Goal: Task Accomplishment & Management: Manage account settings

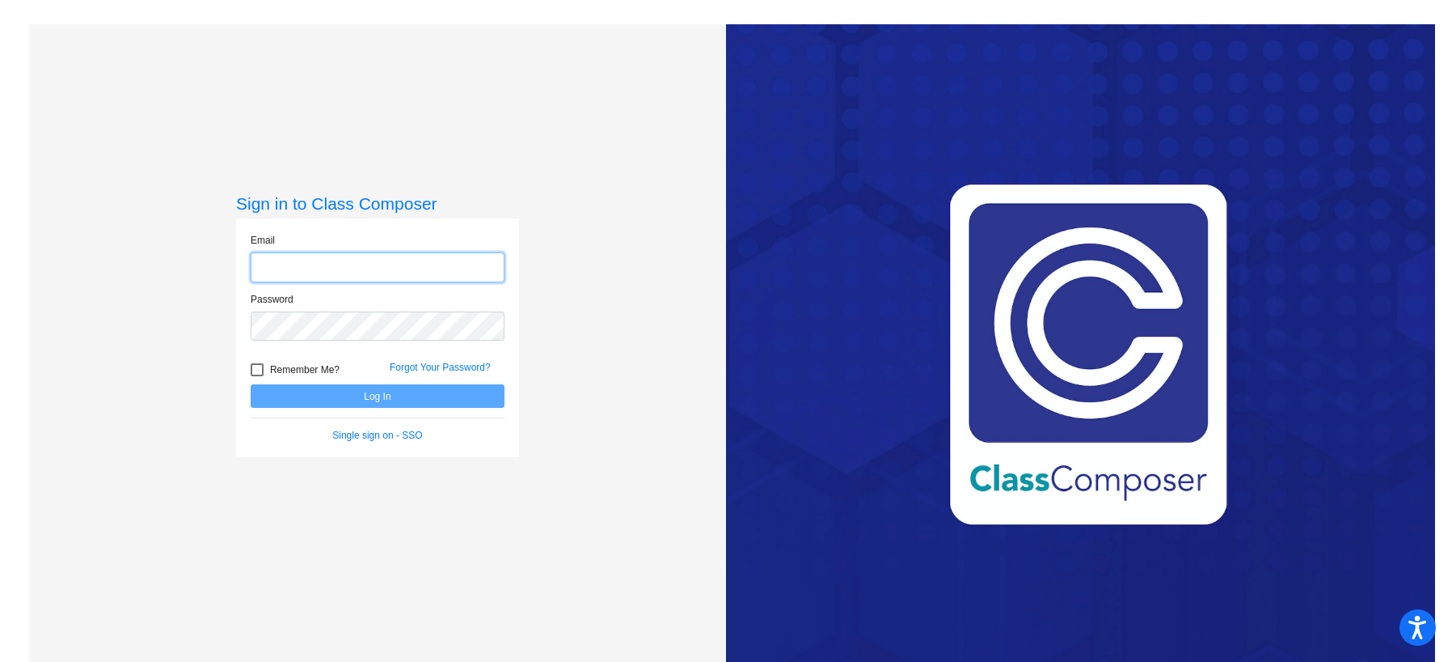
type input "[PERSON_NAME][EMAIL_ADDRESS][PERSON_NAME][DOMAIN_NAME]"
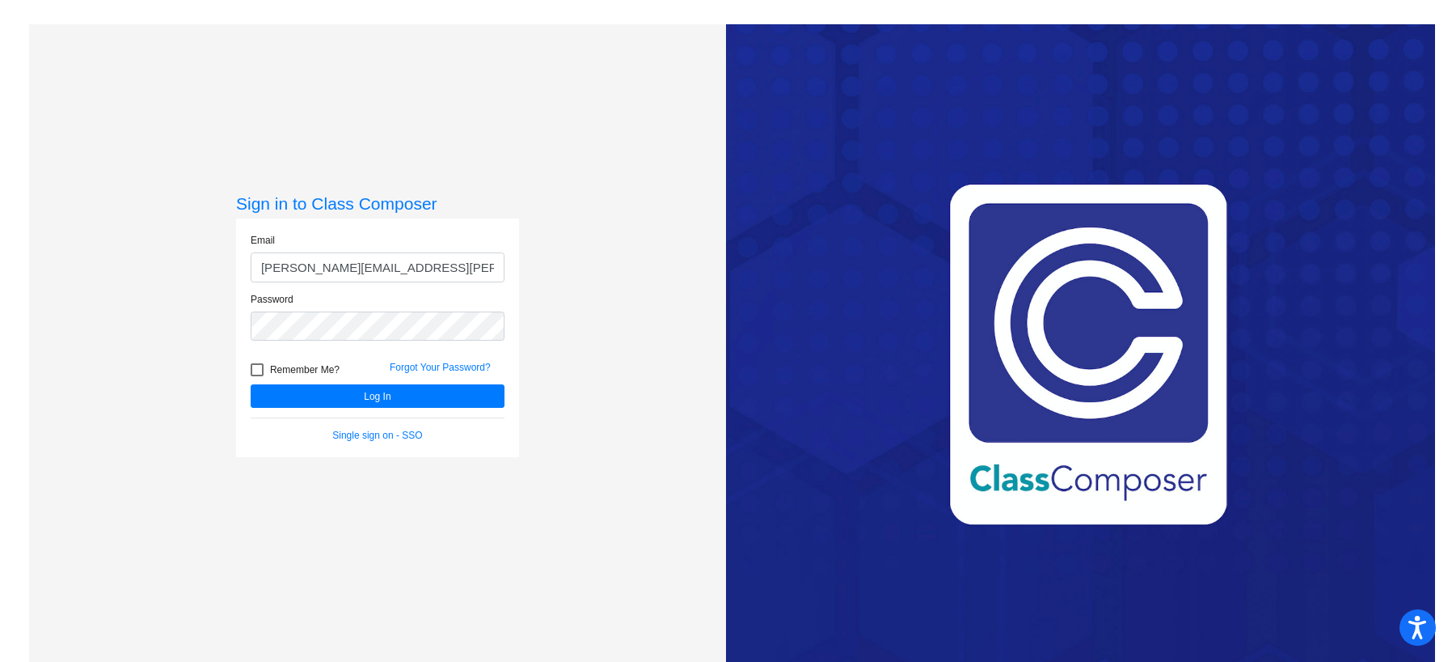
click at [256, 370] on div at bounding box center [257, 369] width 13 height 13
click at [256, 376] on input "Remember Me?" at bounding box center [256, 376] width 1 height 1
checkbox input "true"
click at [318, 396] on button "Log In" at bounding box center [378, 395] width 254 height 23
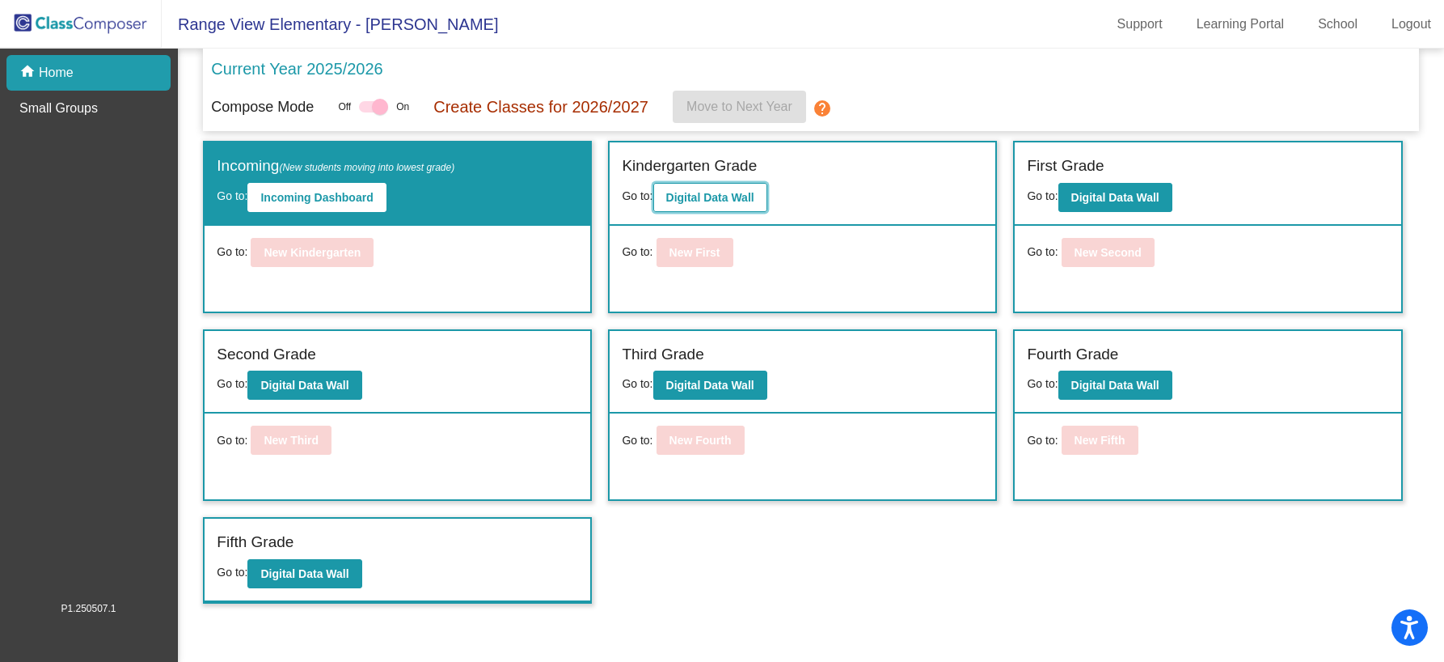
click at [738, 196] on b "Digital Data Wall" at bounding box center [710, 197] width 88 height 13
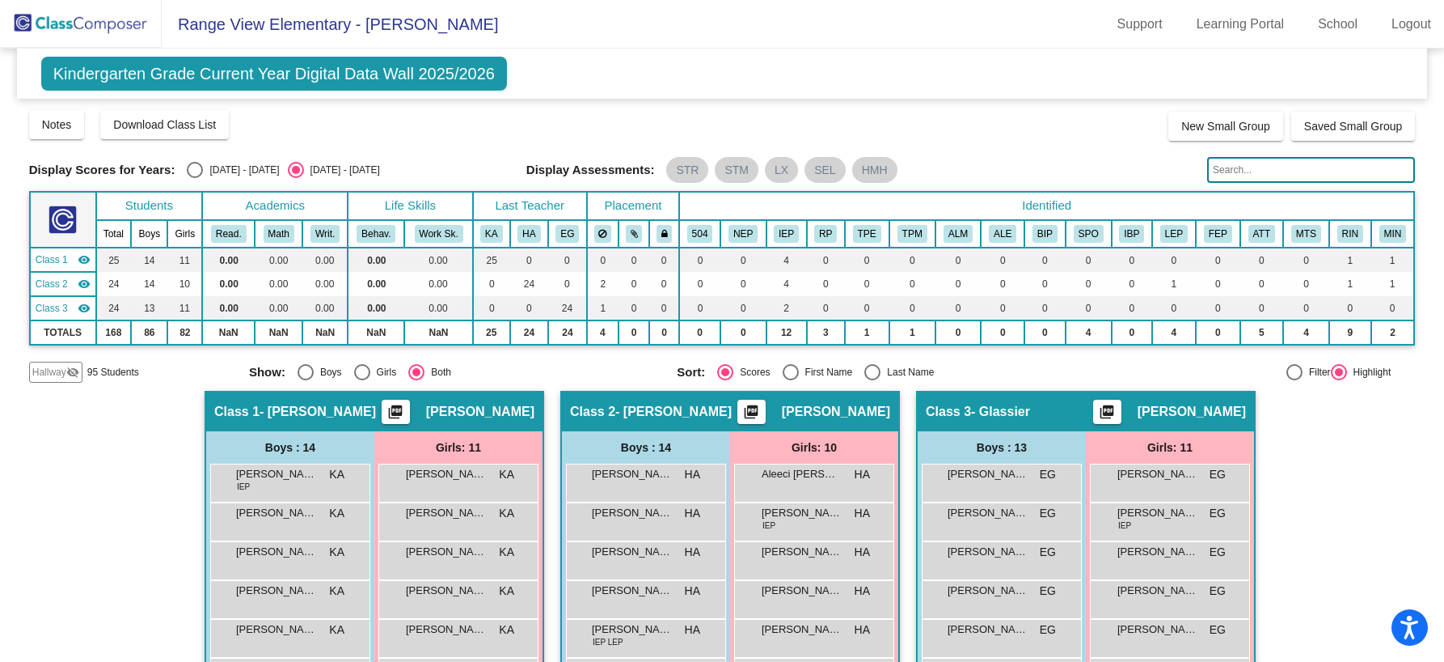
click at [91, 23] on img at bounding box center [81, 24] width 162 height 48
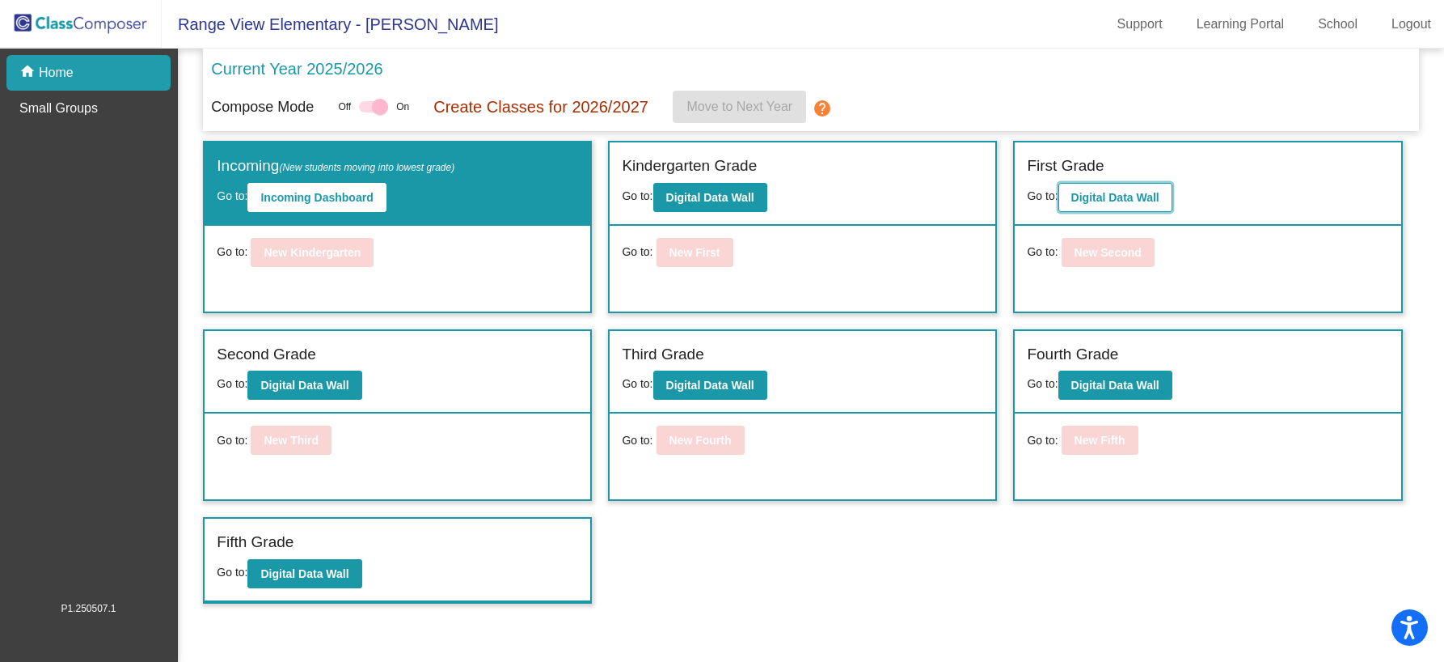
click at [1113, 204] on b "Digital Data Wall" at bounding box center [1116, 197] width 88 height 13
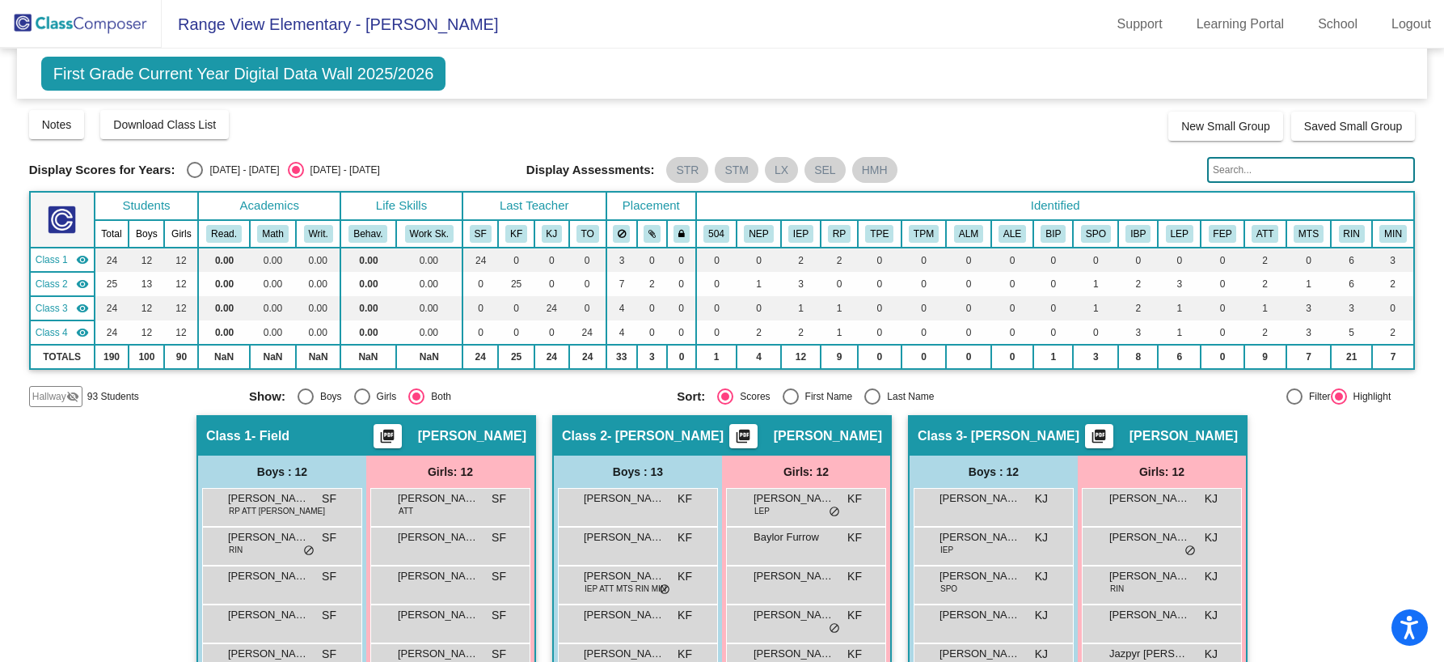
click at [120, 27] on img at bounding box center [81, 24] width 162 height 48
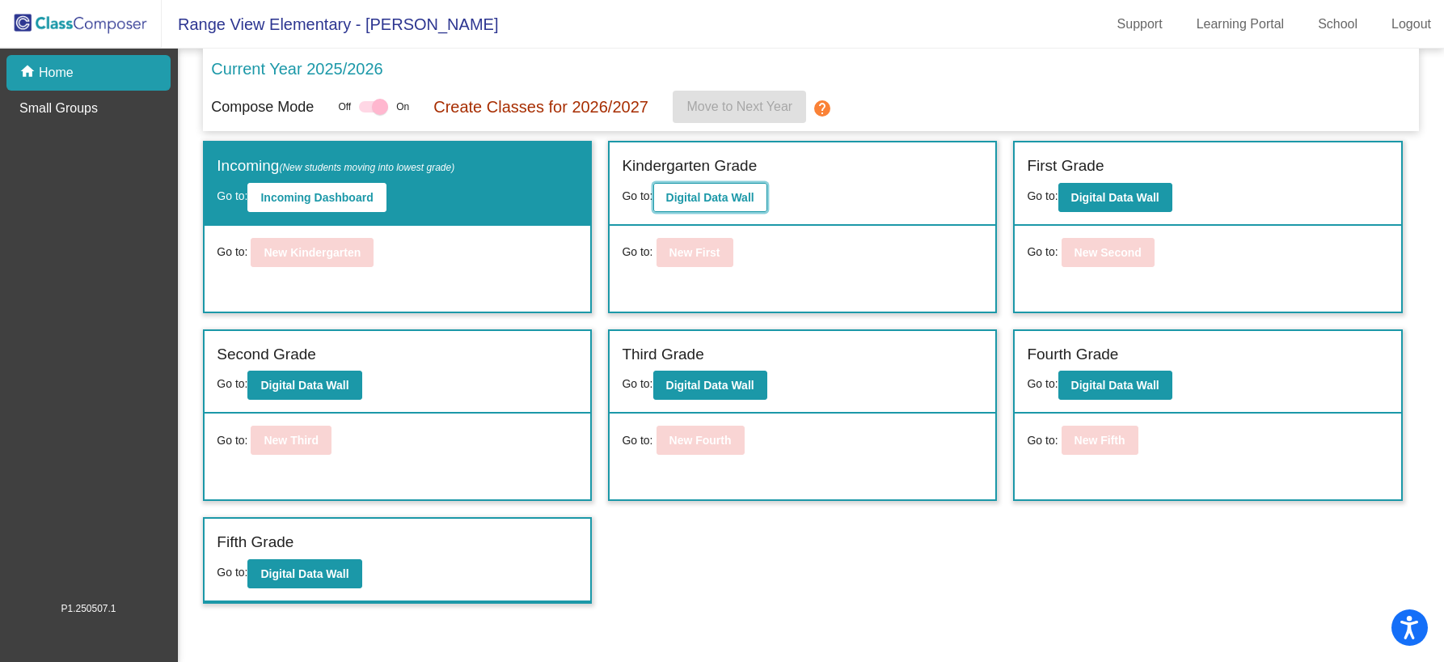
click at [699, 197] on b "Digital Data Wall" at bounding box center [710, 197] width 88 height 13
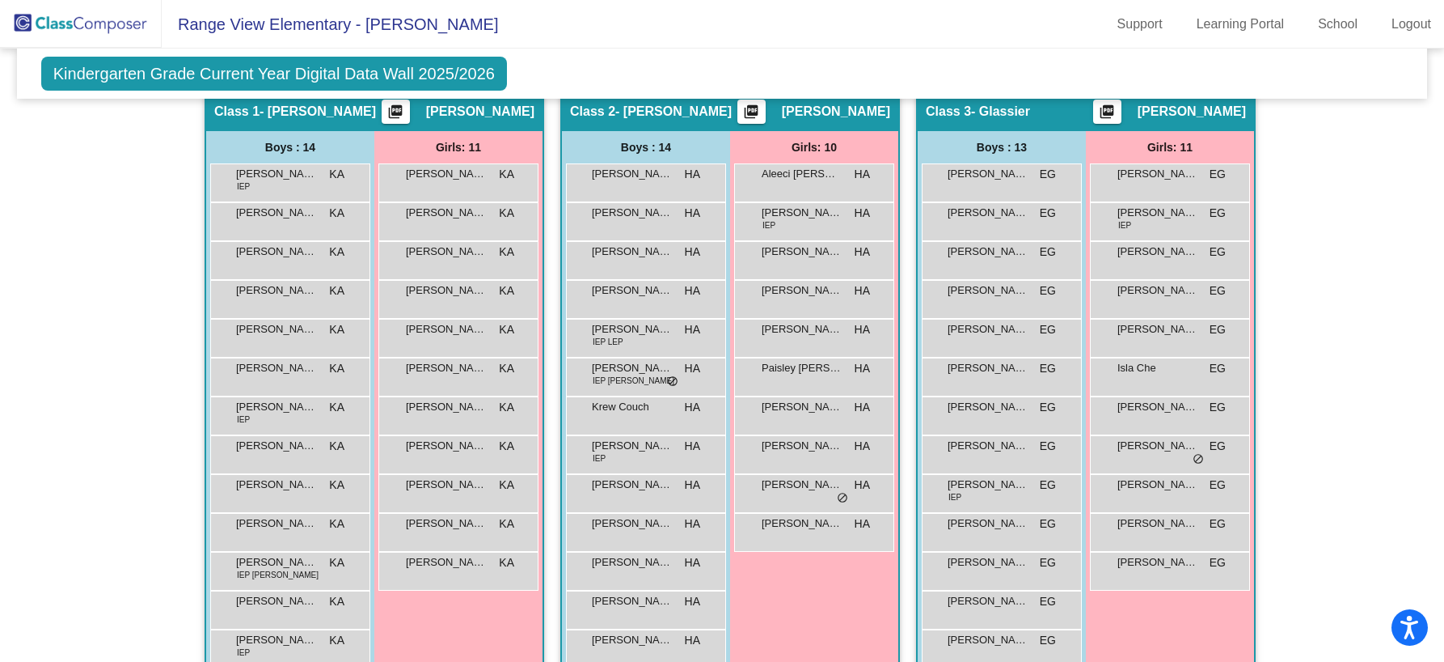
click at [93, 41] on img at bounding box center [81, 24] width 162 height 48
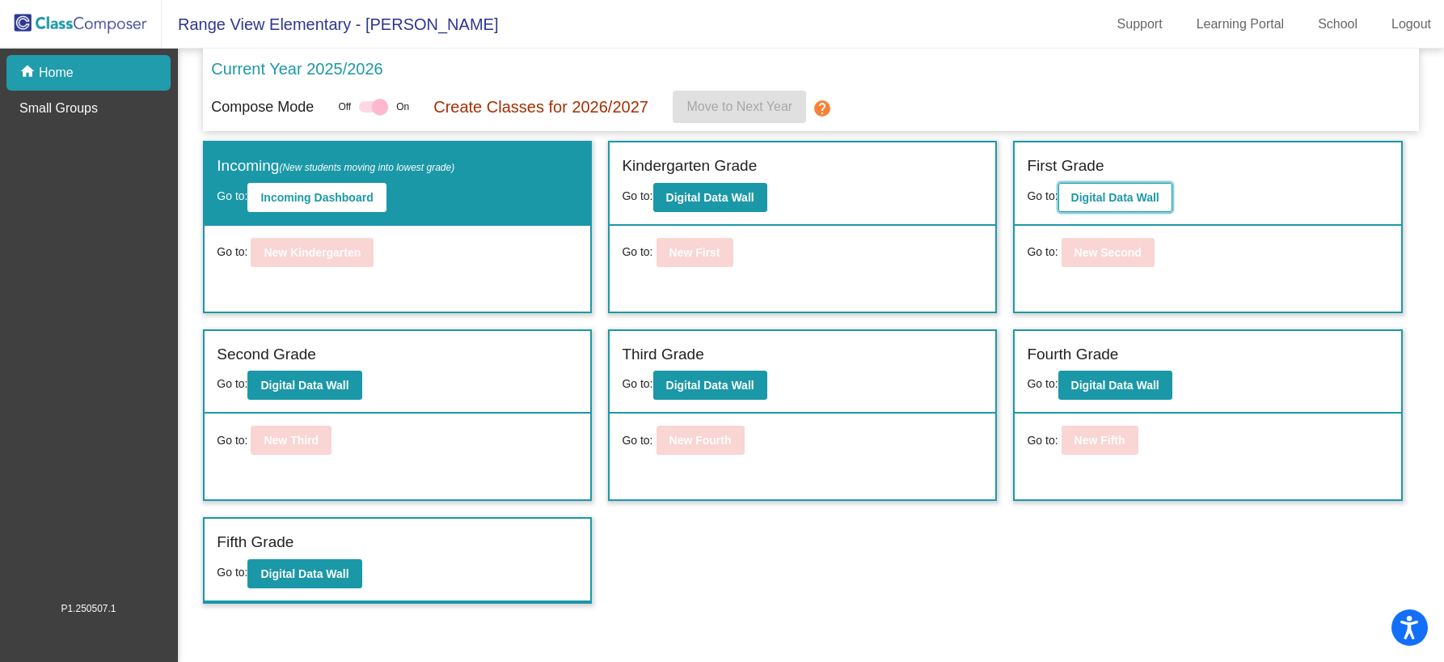
click at [1087, 190] on button "Digital Data Wall" at bounding box center [1116, 197] width 114 height 29
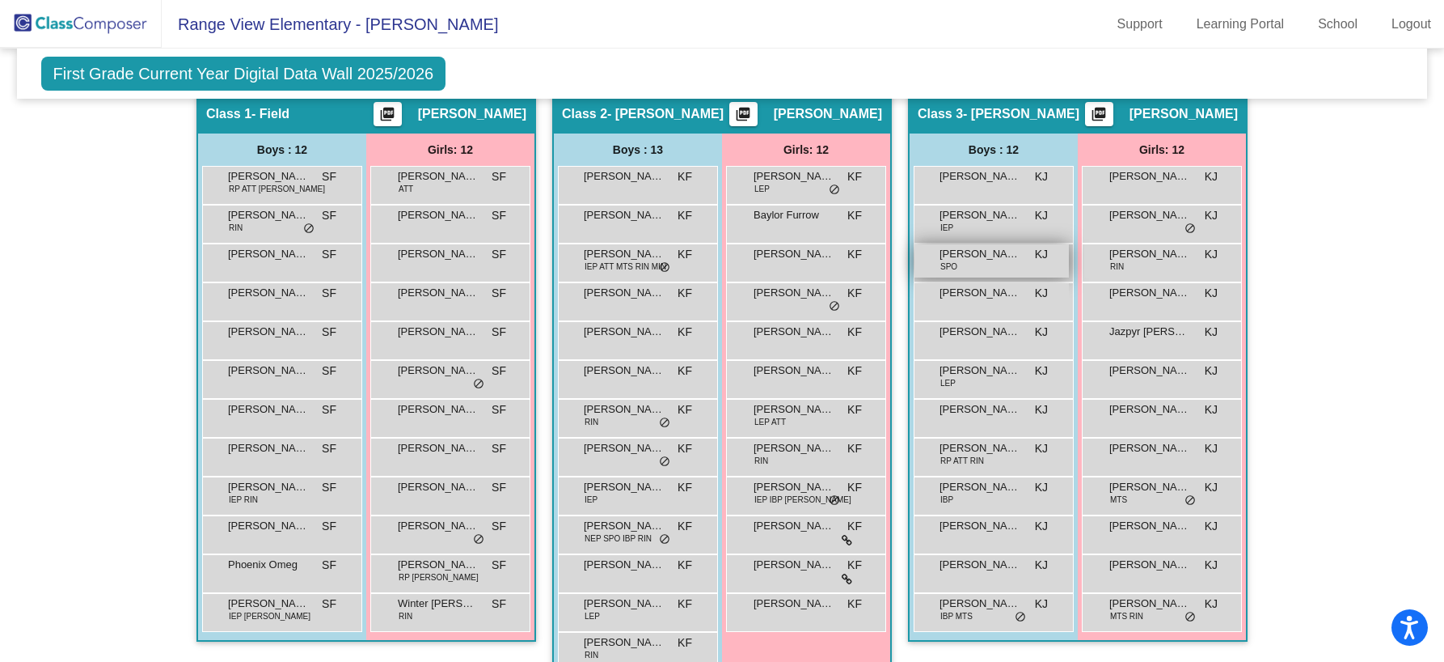
scroll to position [323, 0]
click at [1026, 268] on div "[PERSON_NAME] SPO KJ lock do_not_disturb_alt" at bounding box center [992, 259] width 154 height 33
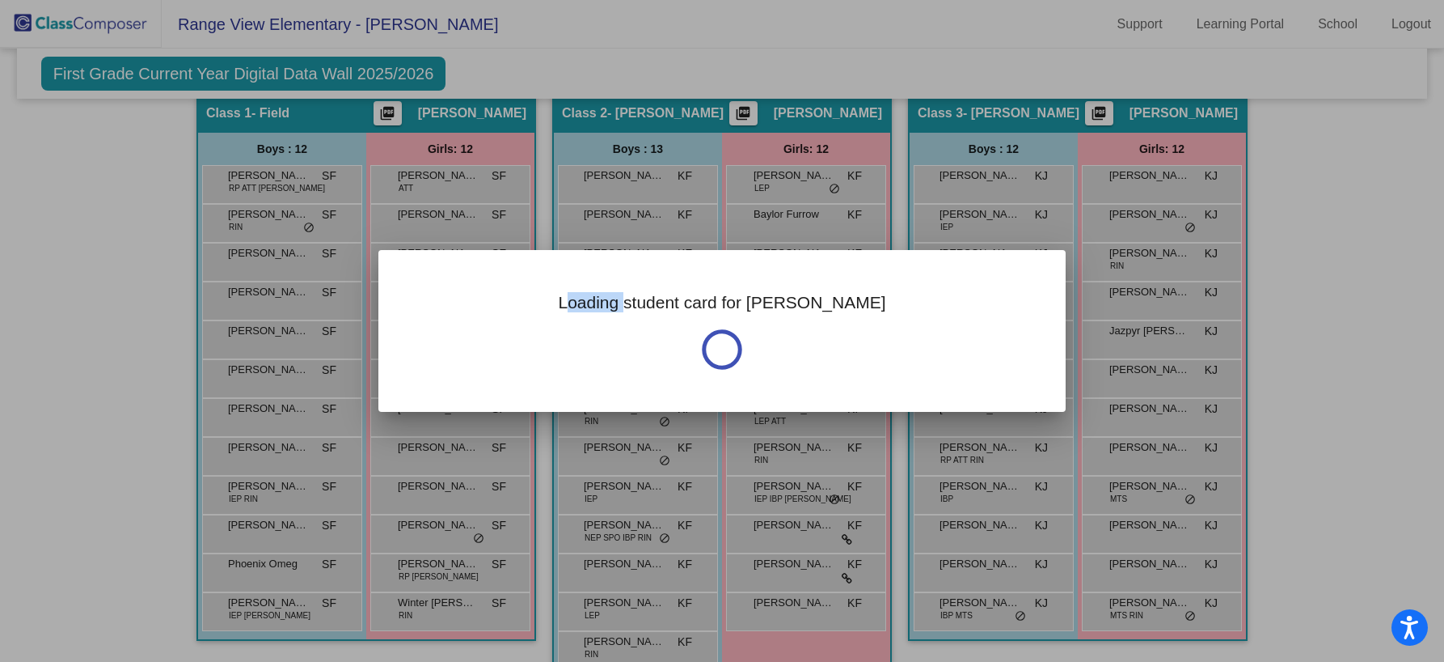
click at [1025, 268] on div "Loading student card for [PERSON_NAME]" at bounding box center [721, 331] width 687 height 162
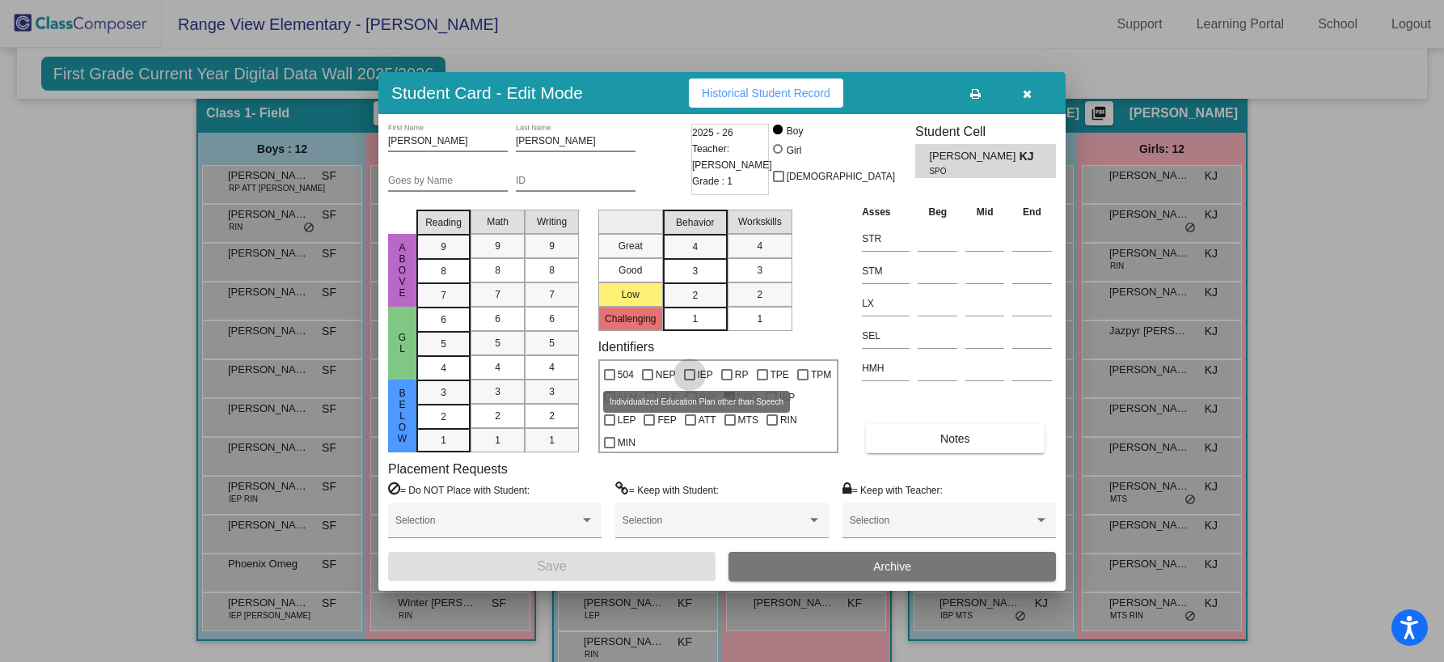
click at [687, 369] on div at bounding box center [689, 374] width 11 height 11
click at [689, 380] on input "IEP" at bounding box center [689, 380] width 1 height 1
checkbox input "true"
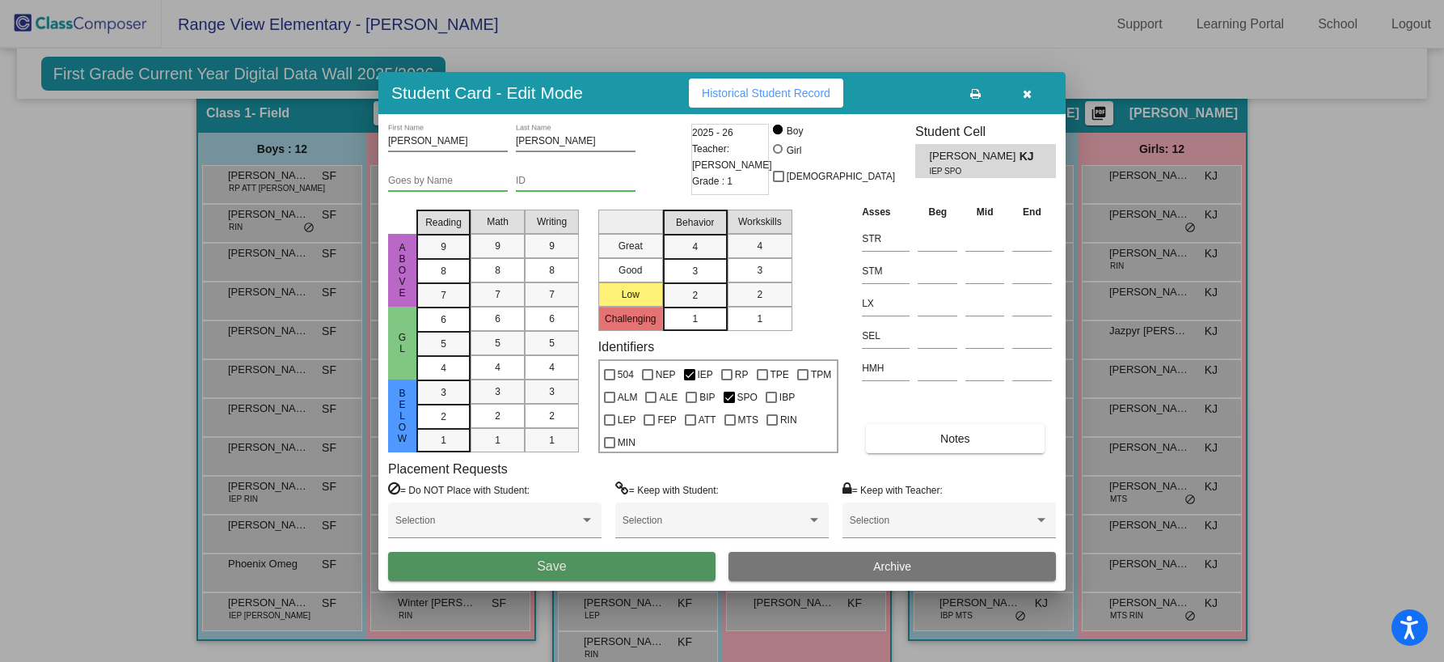
click at [589, 565] on button "Save" at bounding box center [552, 566] width 328 height 29
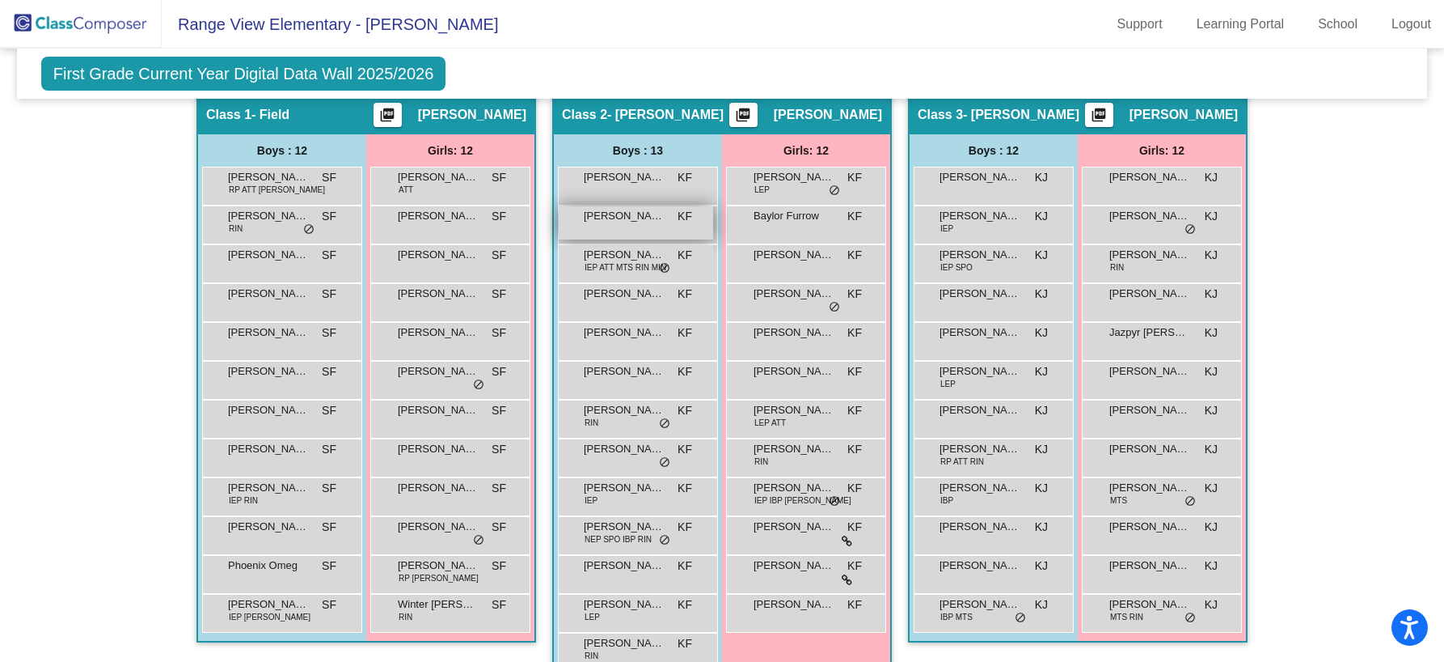
scroll to position [328, 0]
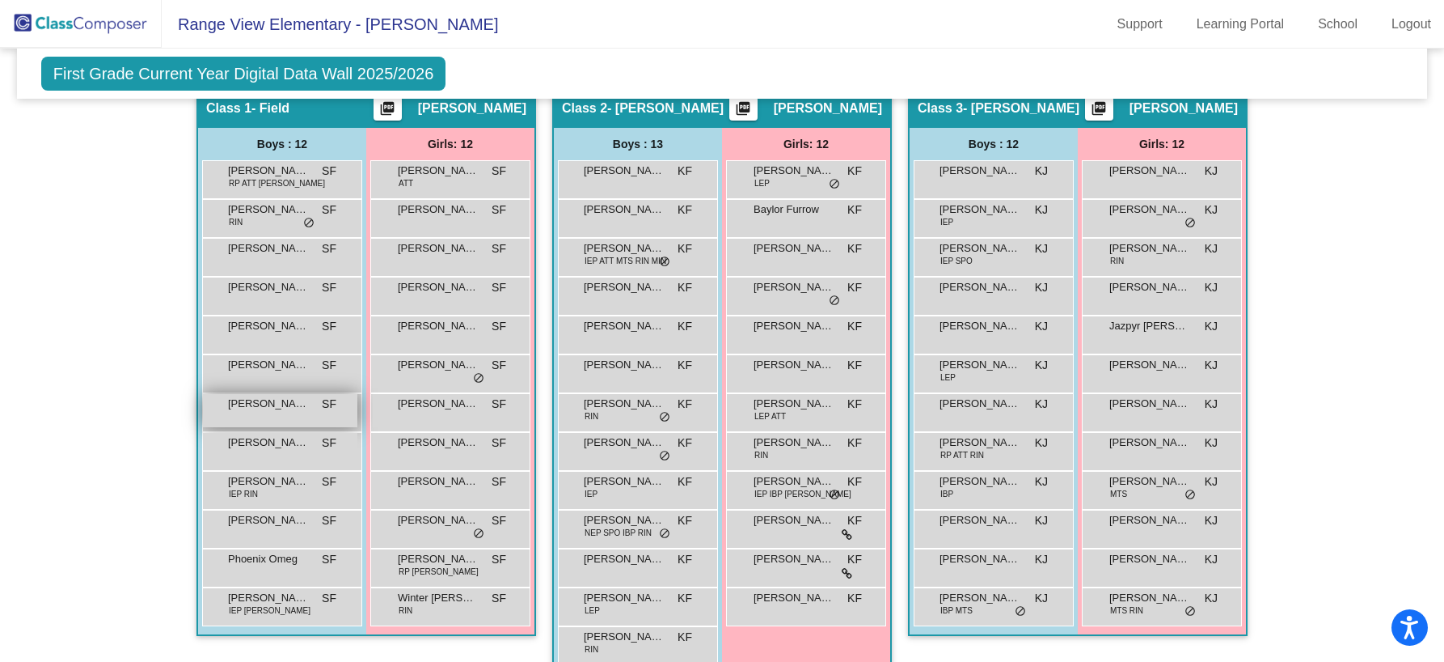
click at [271, 411] on div "[PERSON_NAME] SF lock do_not_disturb_alt" at bounding box center [280, 410] width 154 height 33
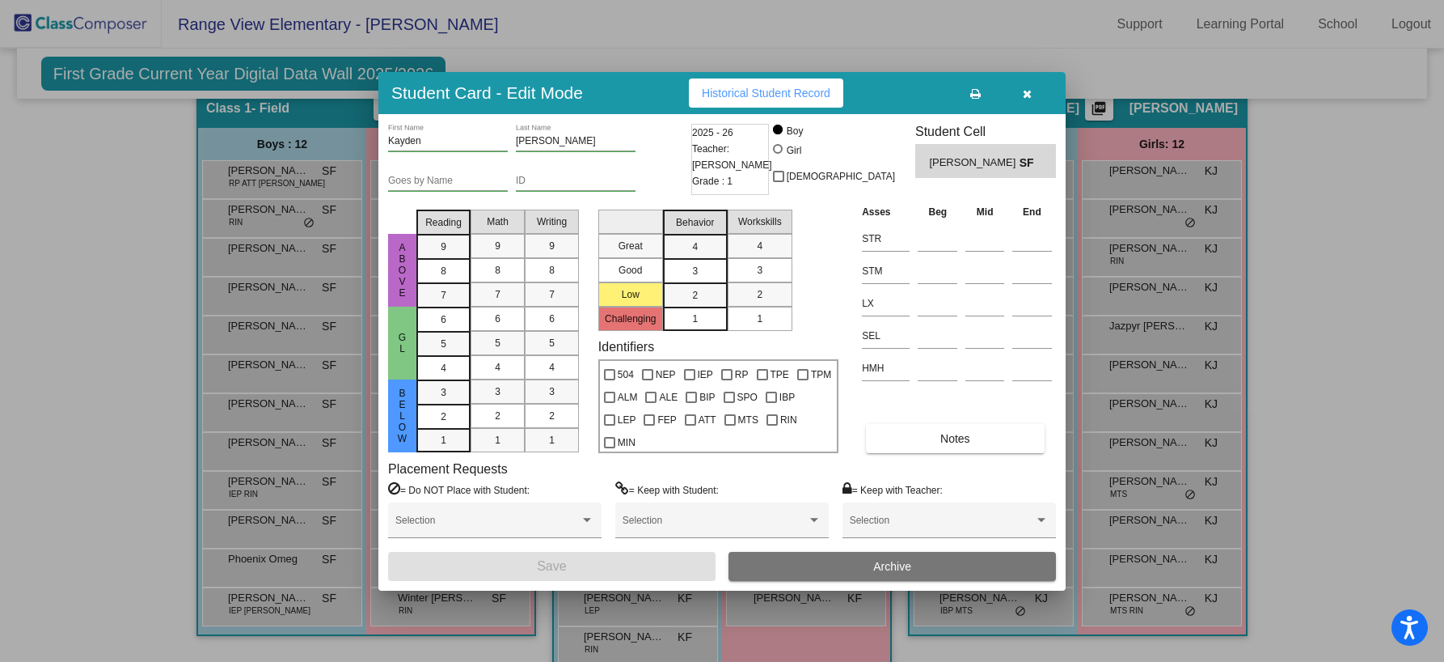
click at [1031, 91] on icon "button" at bounding box center [1027, 93] width 9 height 11
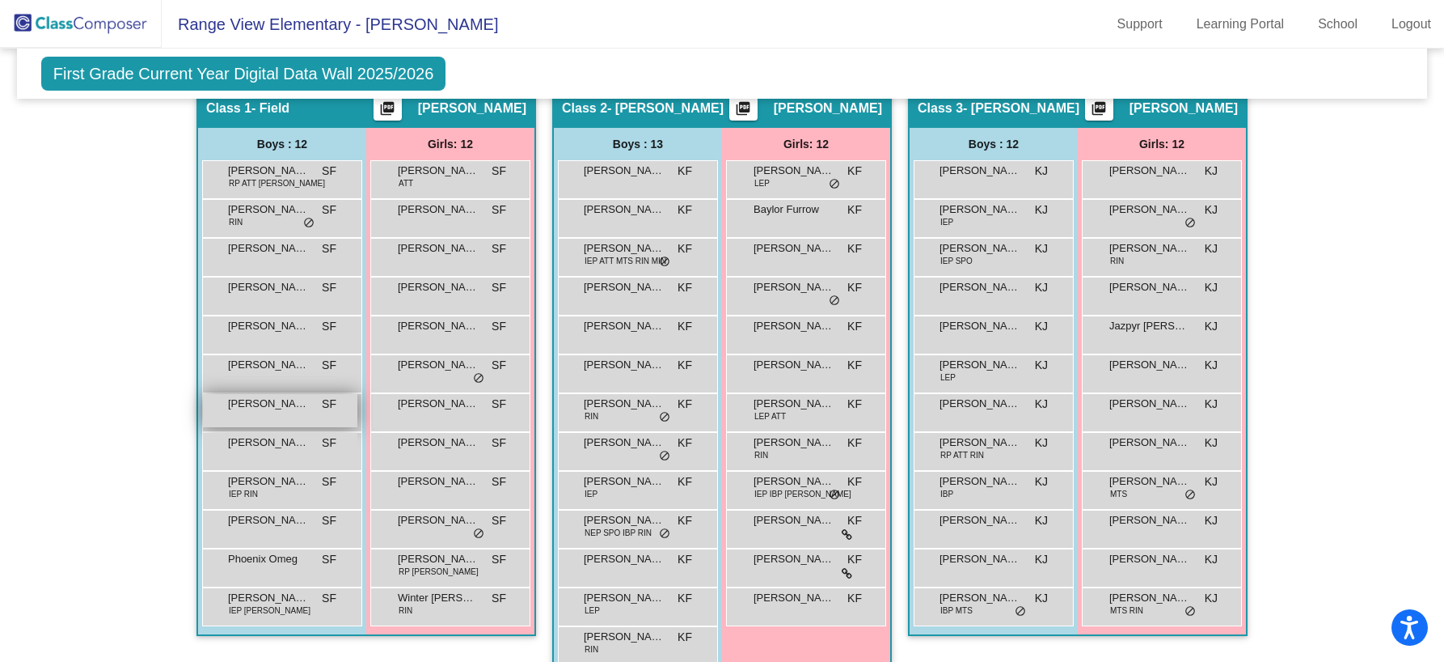
click at [294, 415] on div "[PERSON_NAME] SF lock do_not_disturb_alt" at bounding box center [280, 410] width 154 height 33
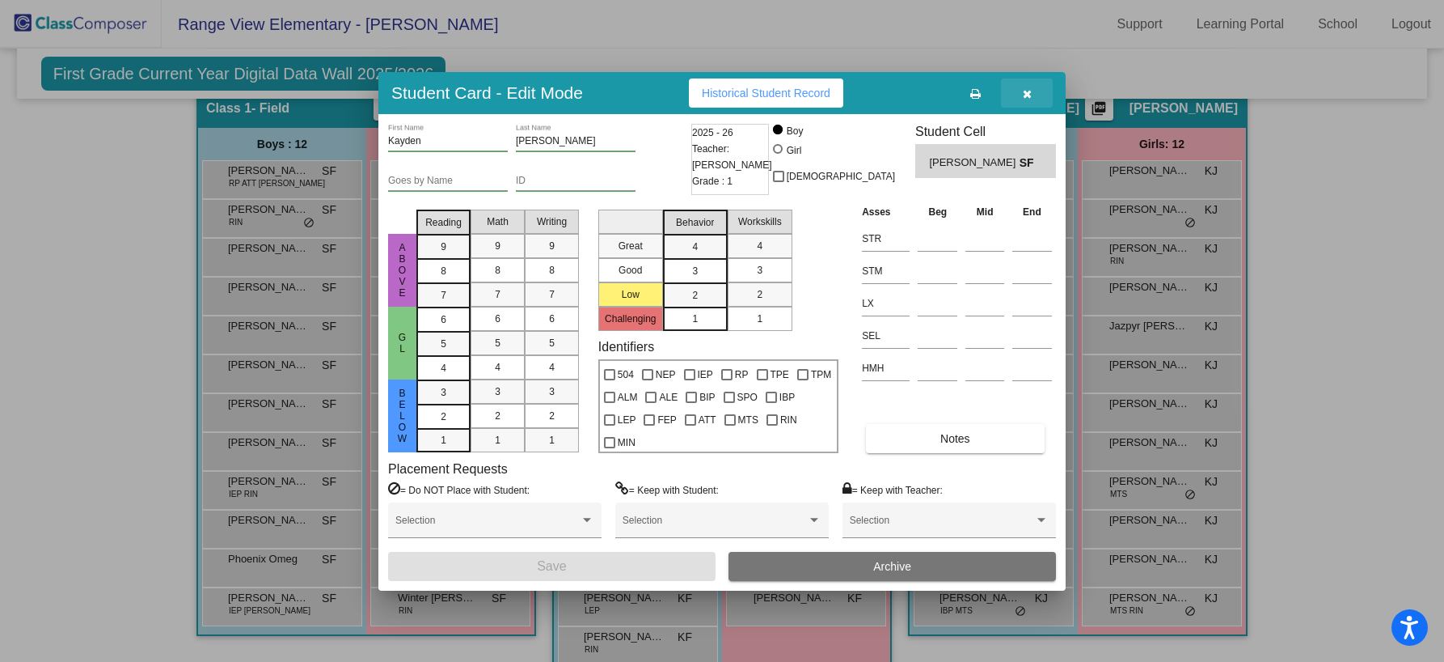
click at [1030, 94] on icon "button" at bounding box center [1027, 93] width 9 height 11
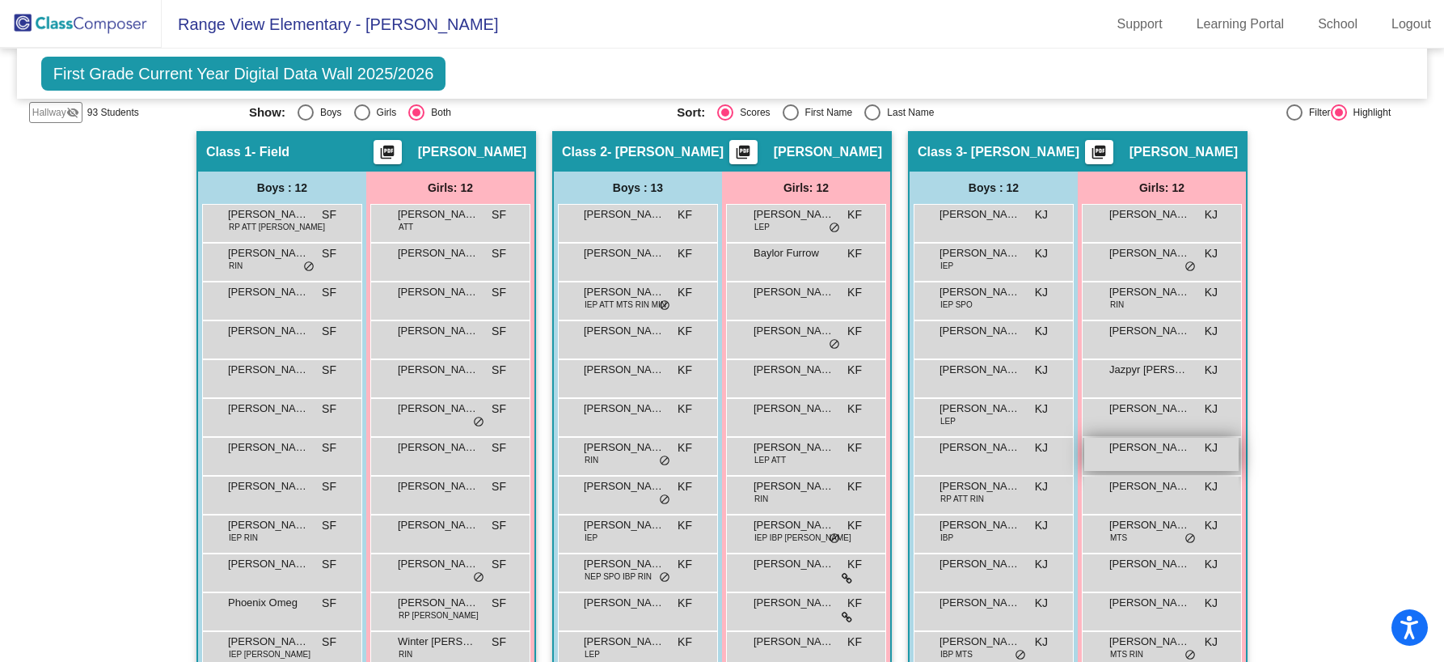
scroll to position [285, 0]
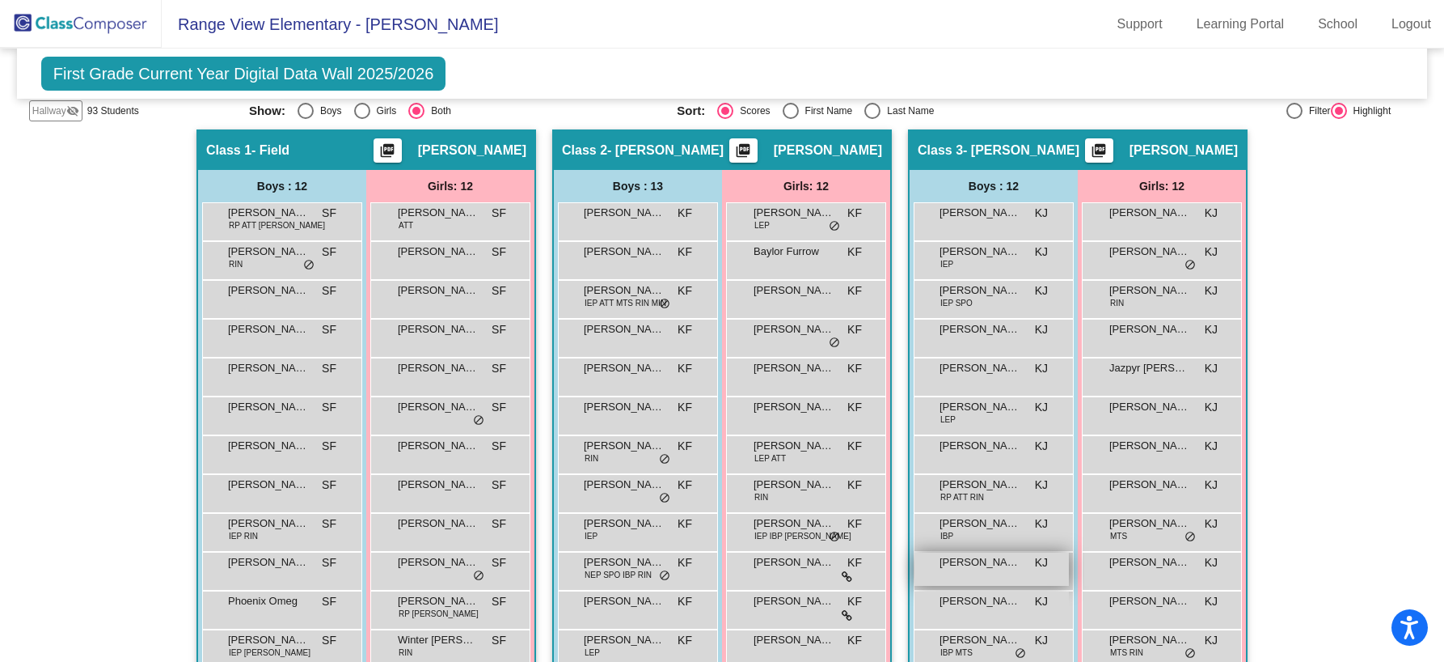
click at [987, 573] on div "[PERSON_NAME] KJ lock do_not_disturb_alt" at bounding box center [992, 568] width 154 height 33
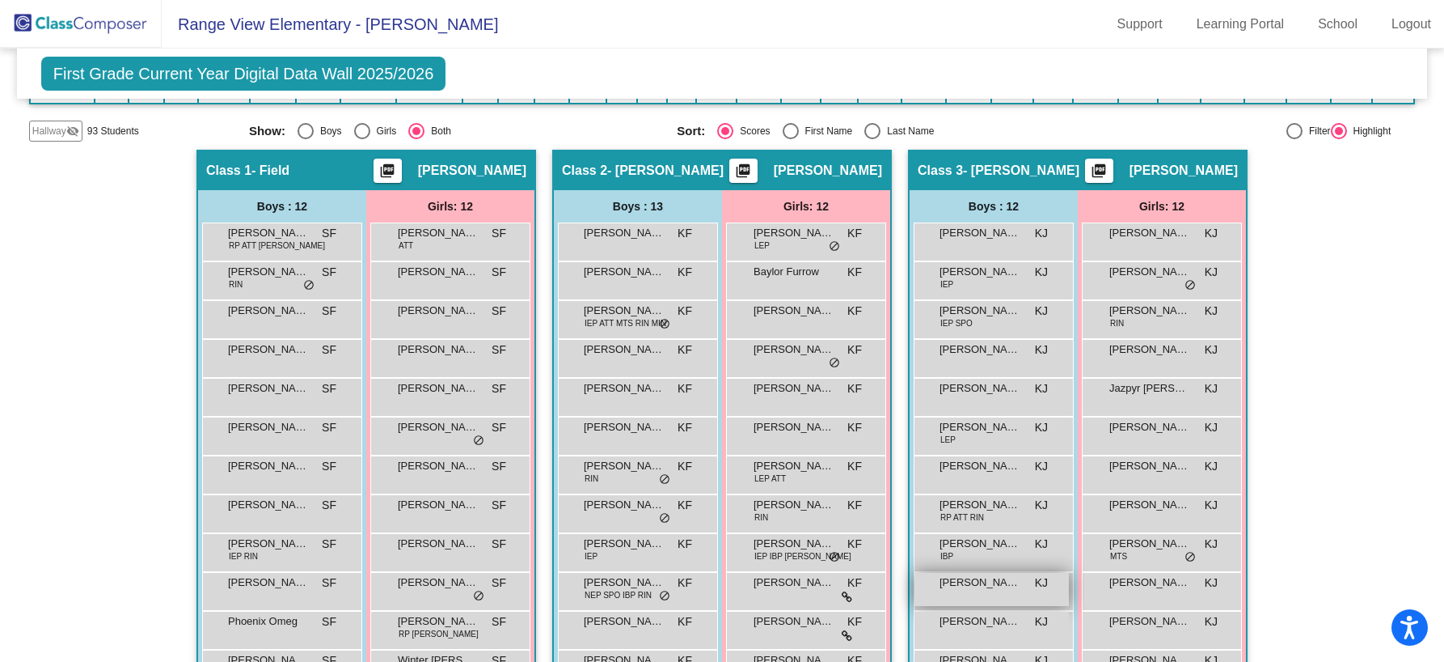
click at [1000, 597] on div "[PERSON_NAME] KJ lock do_not_disturb_alt" at bounding box center [992, 589] width 154 height 33
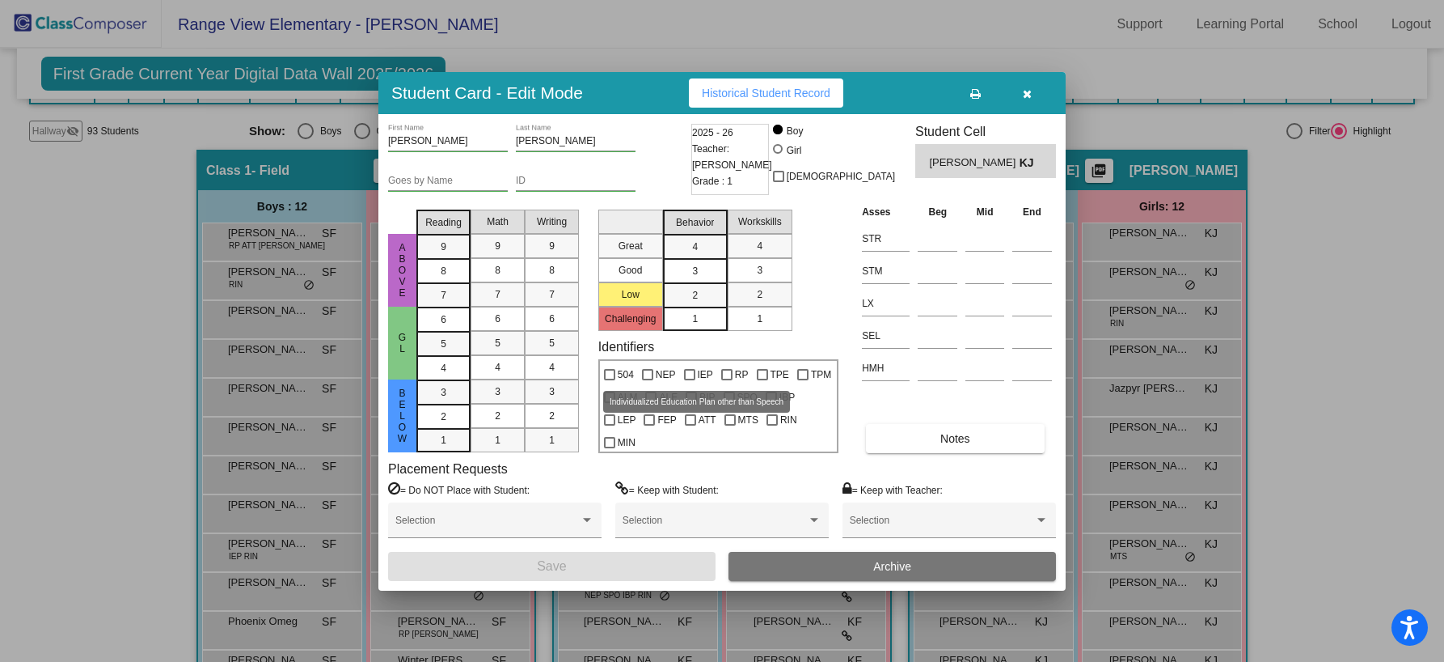
drag, startPoint x: 691, startPoint y: 370, endPoint x: 726, endPoint y: 471, distance: 106.1
click at [691, 370] on div at bounding box center [689, 374] width 11 height 11
click at [690, 380] on input "IEP" at bounding box center [689, 380] width 1 height 1
checkbox input "true"
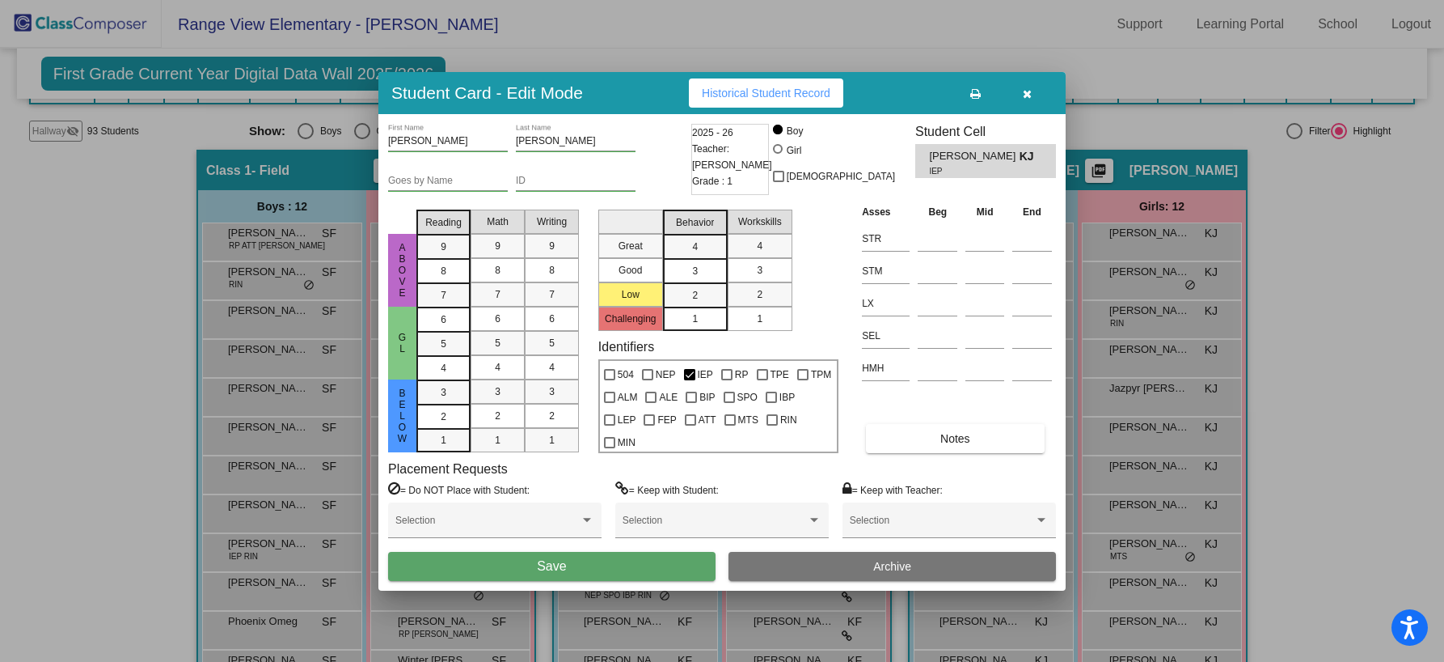
click at [660, 558] on button "Save" at bounding box center [552, 566] width 328 height 29
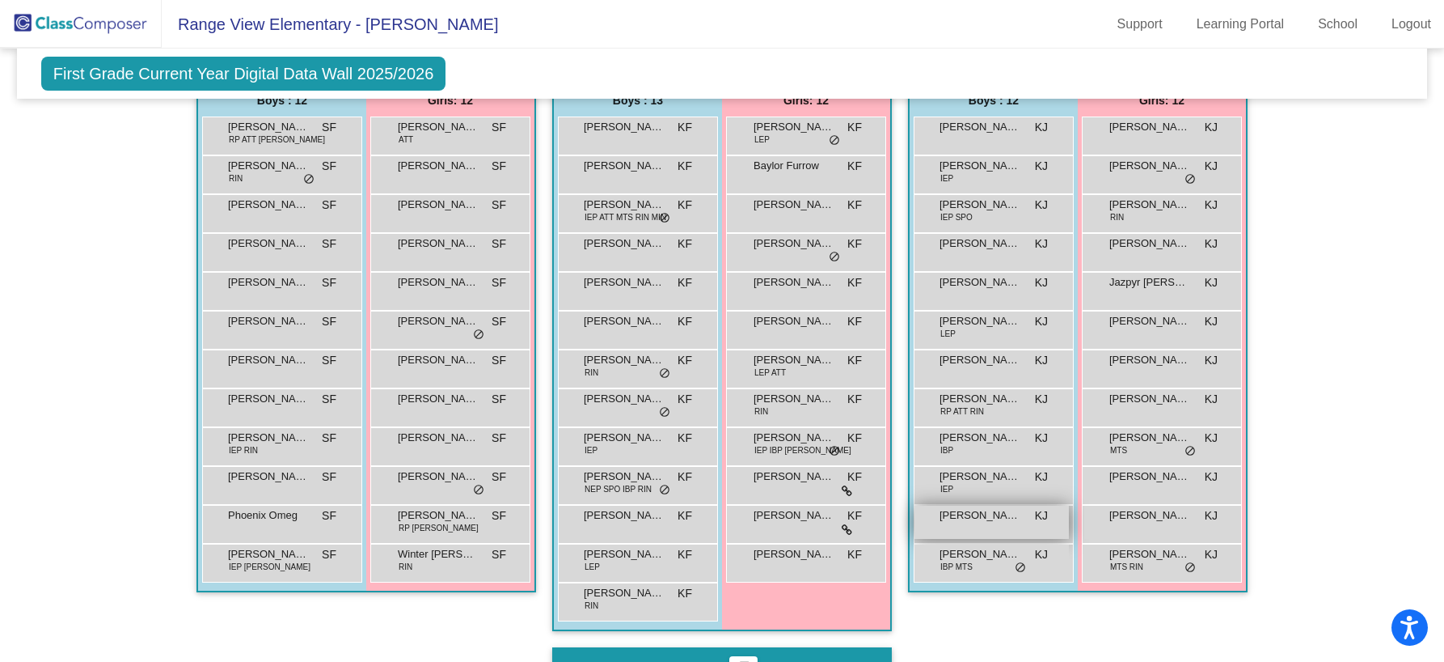
scroll to position [354, 0]
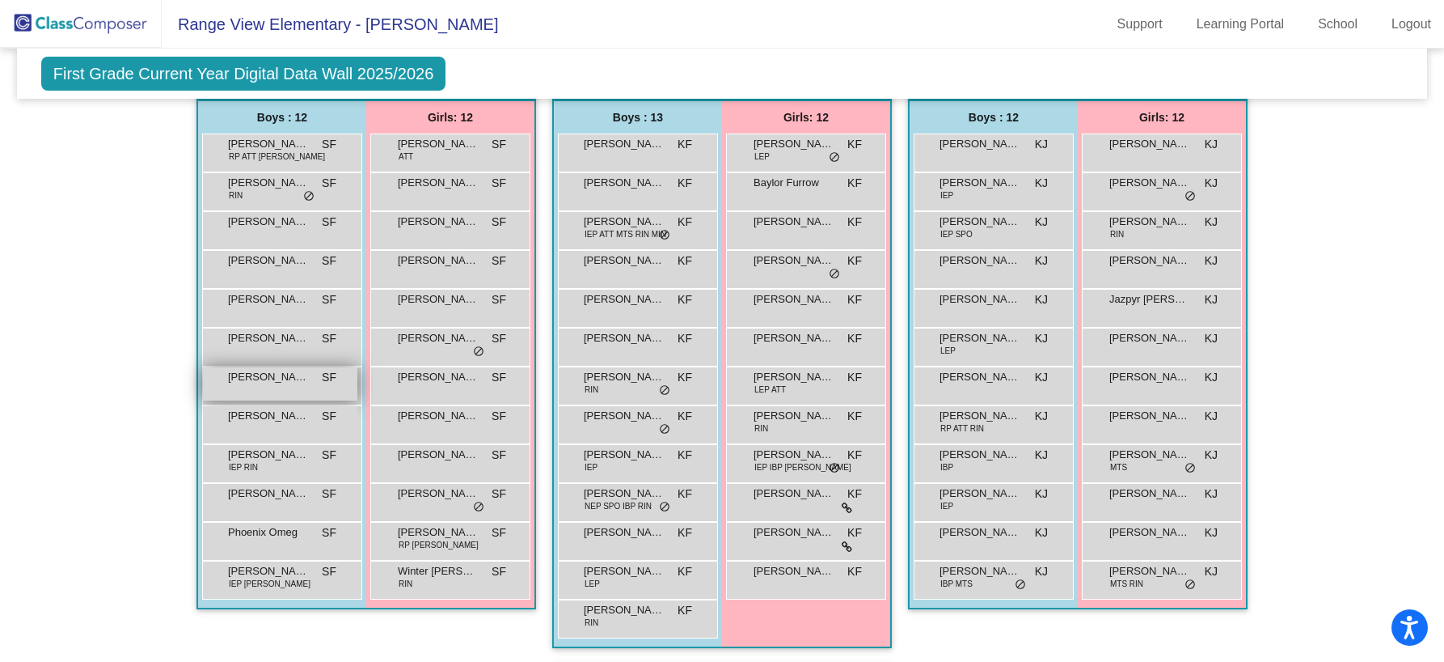
click at [263, 391] on div "[PERSON_NAME] SF lock do_not_disturb_alt" at bounding box center [280, 383] width 154 height 33
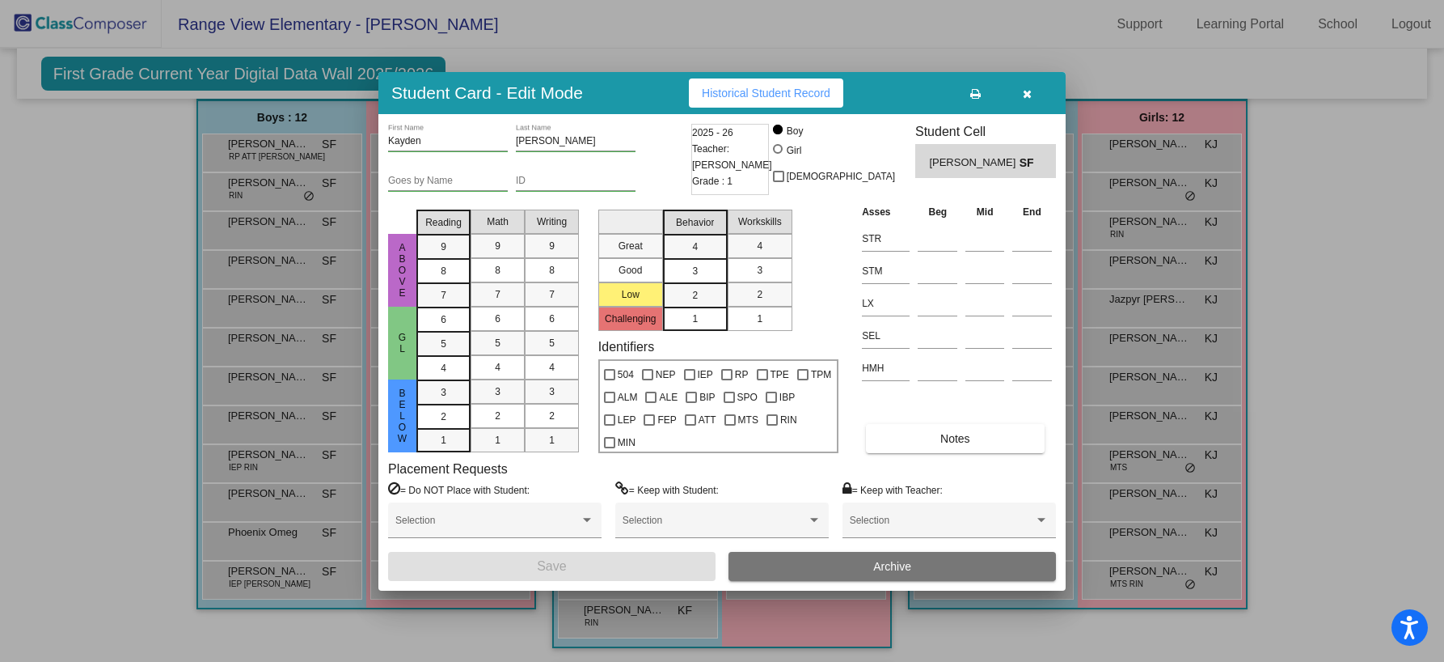
click at [1027, 95] on icon "button" at bounding box center [1027, 93] width 9 height 11
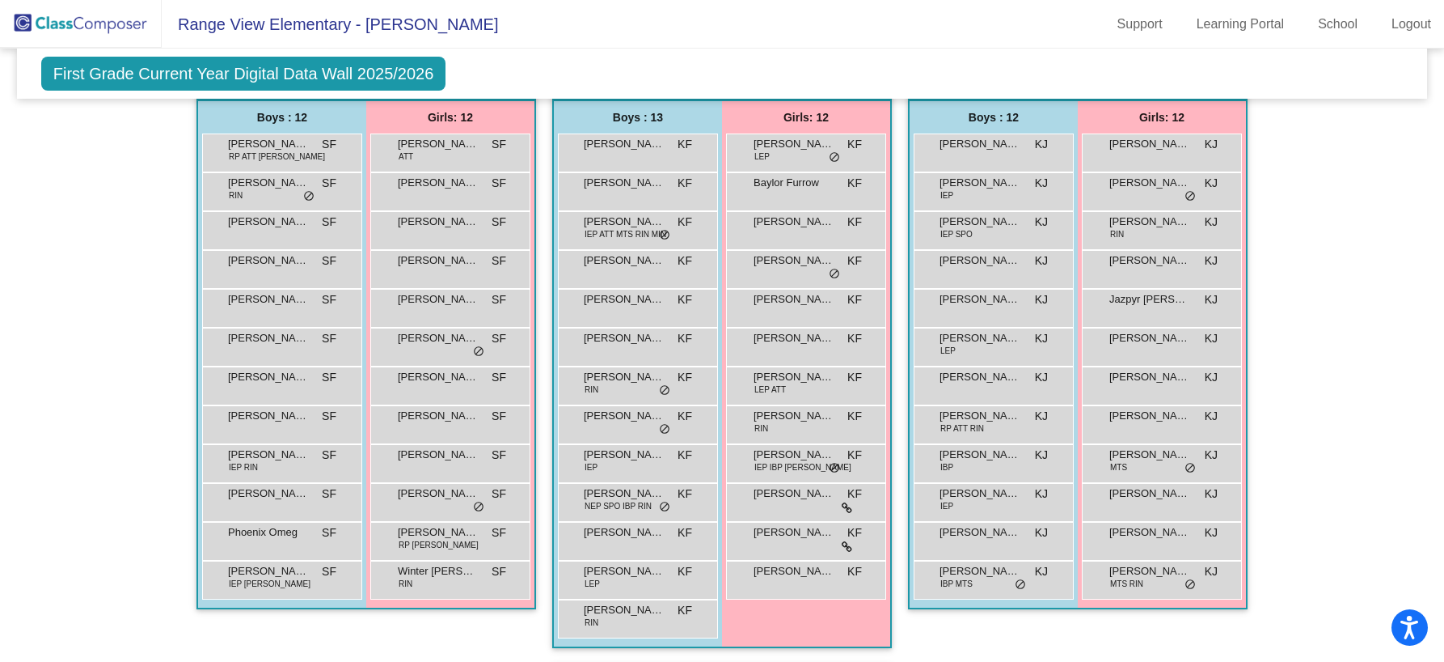
click at [137, 19] on img at bounding box center [81, 24] width 162 height 48
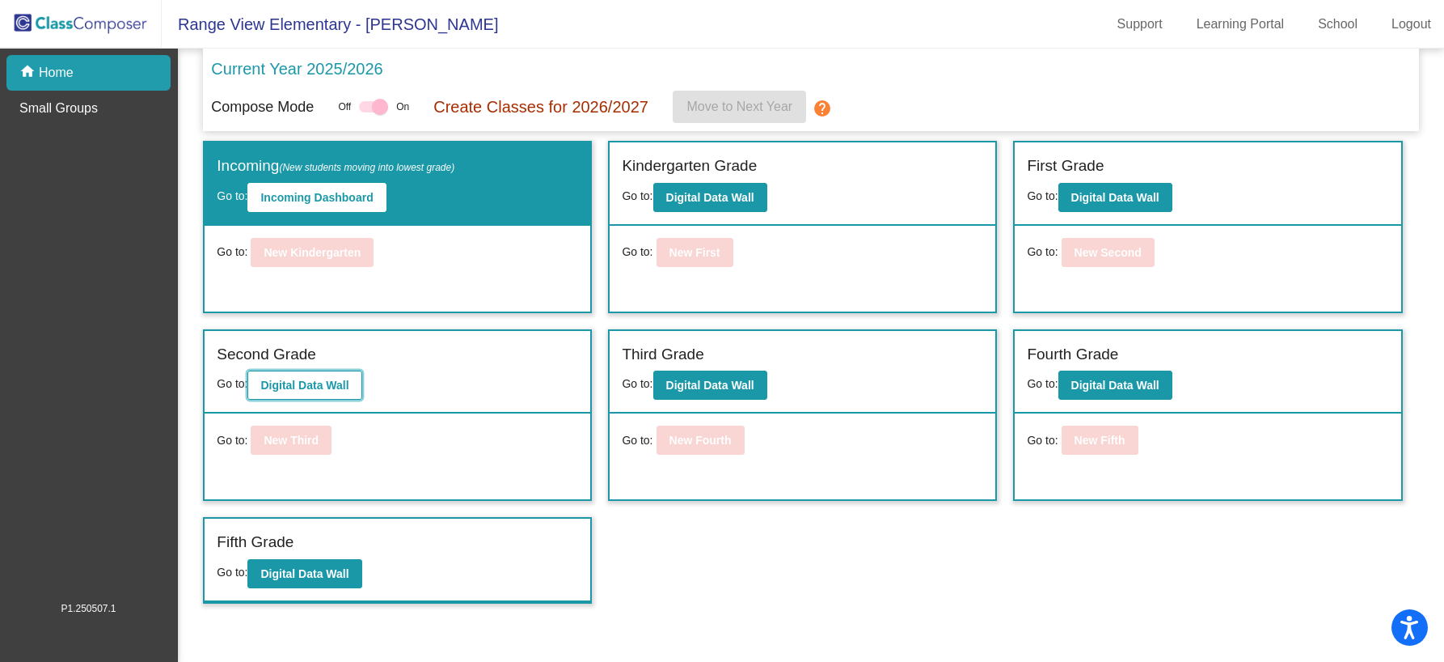
click at [305, 383] on b "Digital Data Wall" at bounding box center [304, 384] width 88 height 13
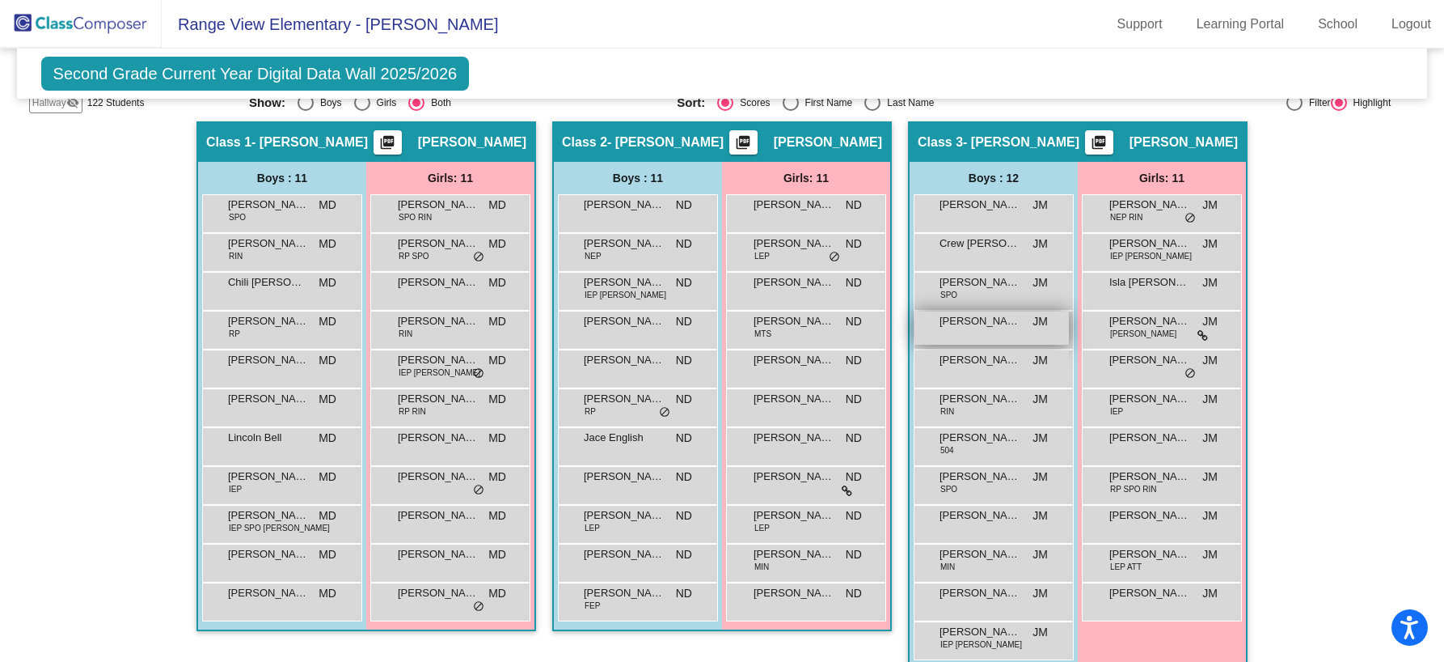
scroll to position [296, 0]
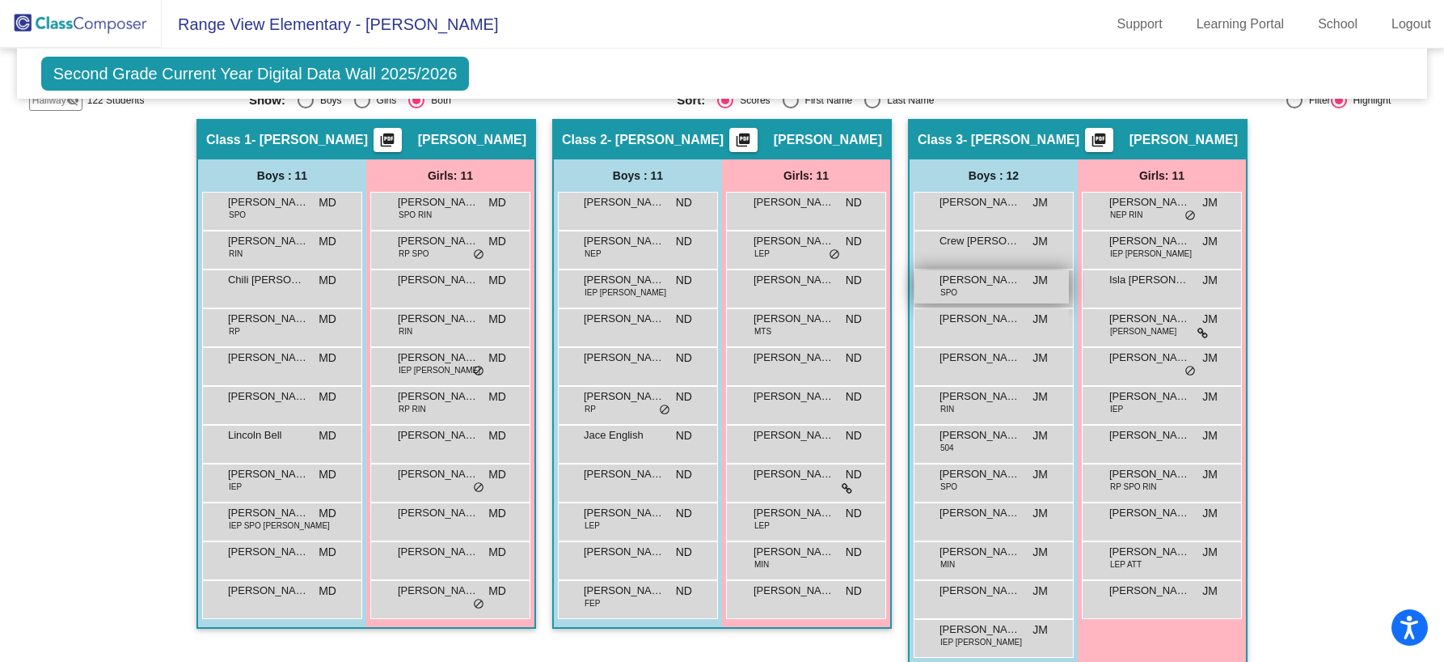
click at [994, 290] on div "[PERSON_NAME] SPO JM lock do_not_disturb_alt" at bounding box center [992, 286] width 154 height 33
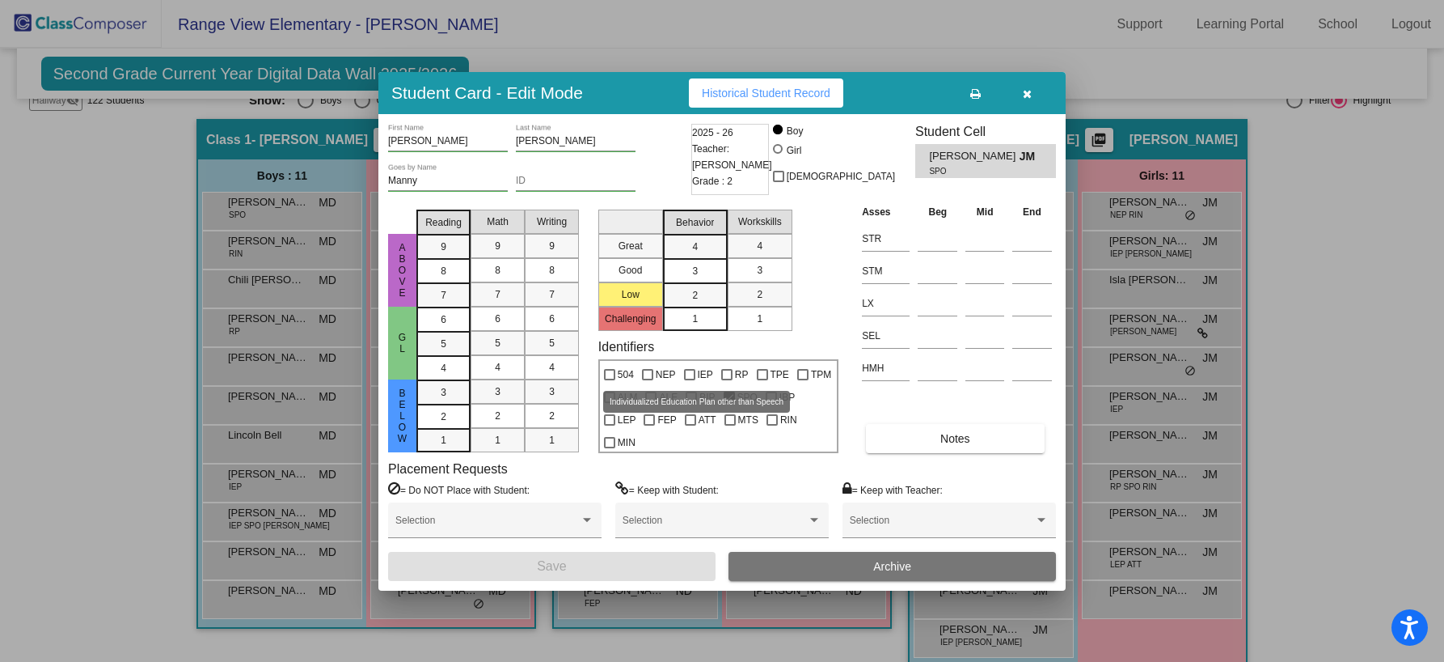
click at [693, 375] on div at bounding box center [689, 374] width 11 height 11
click at [690, 380] on input "IEP" at bounding box center [689, 380] width 1 height 1
checkbox input "true"
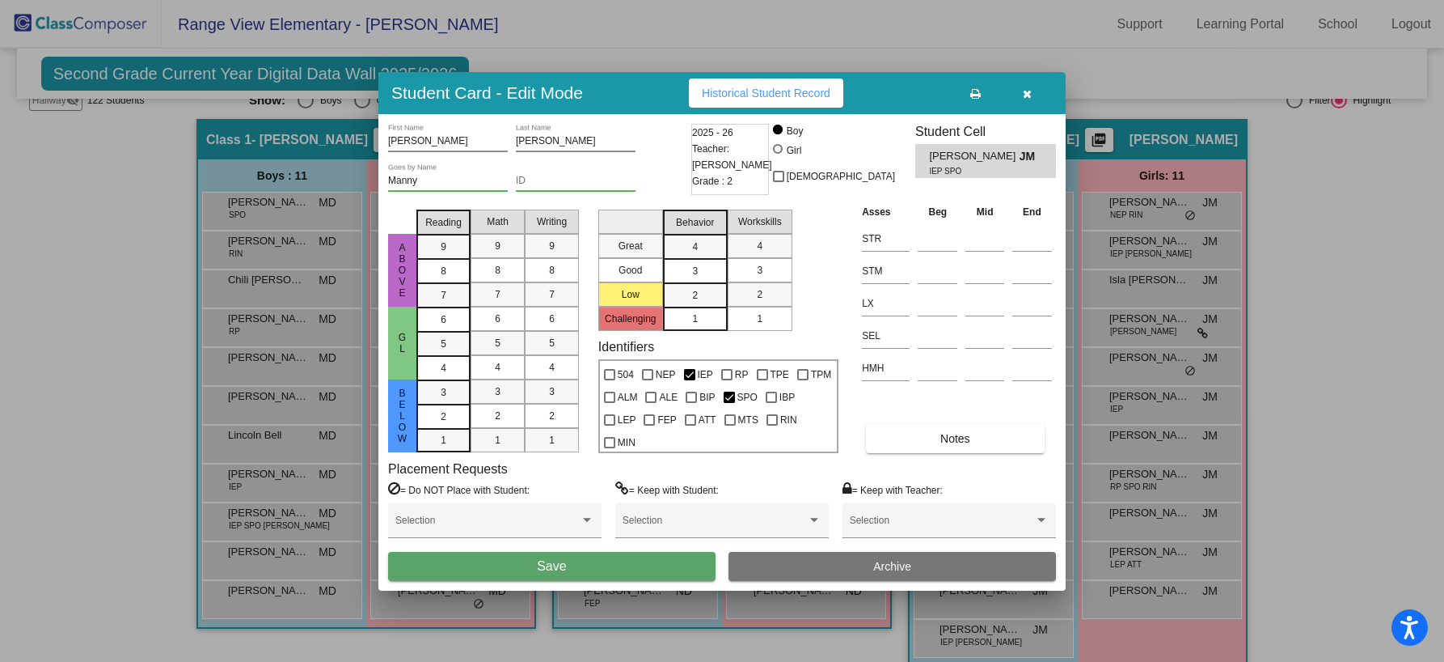
click at [643, 563] on button "Save" at bounding box center [552, 566] width 328 height 29
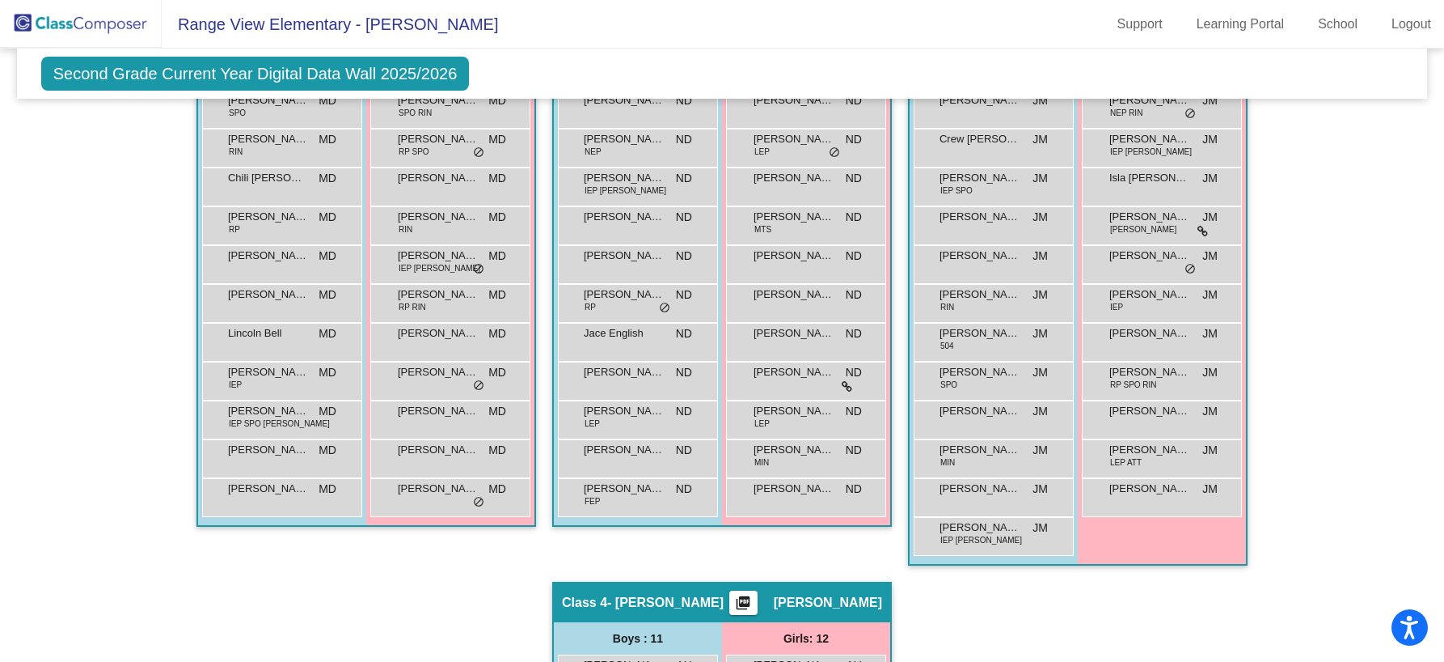
scroll to position [402, 0]
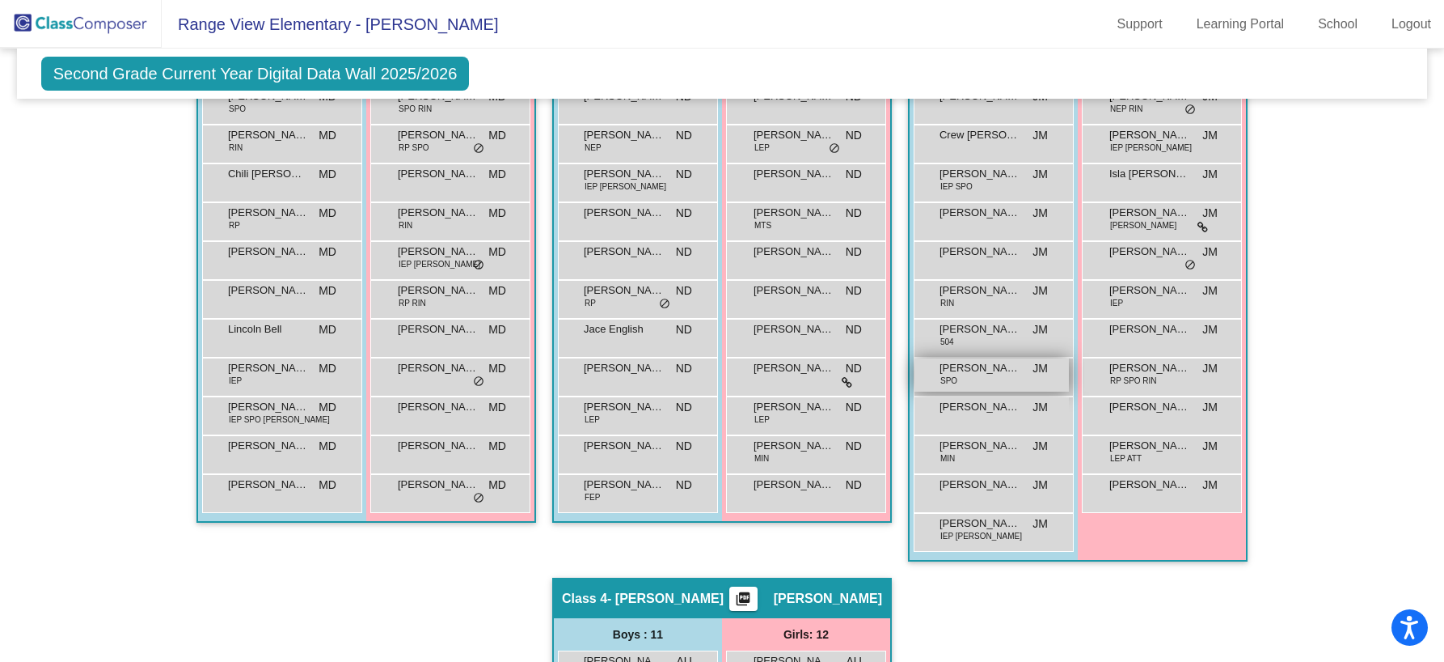
click at [981, 383] on div "[PERSON_NAME] SPO JM lock do_not_disturb_alt" at bounding box center [992, 374] width 154 height 33
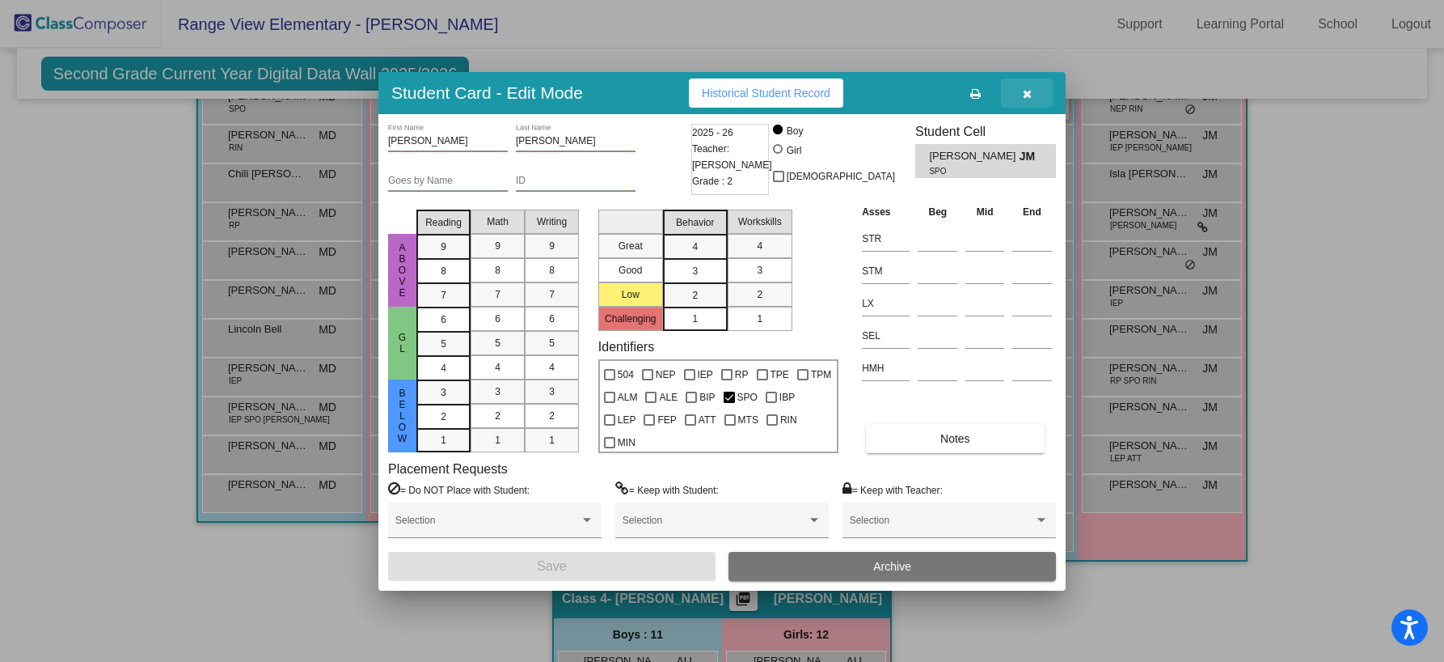
drag, startPoint x: 1019, startPoint y: 94, endPoint x: 1017, endPoint y: 102, distance: 8.2
click at [1019, 94] on button "button" at bounding box center [1027, 92] width 52 height 29
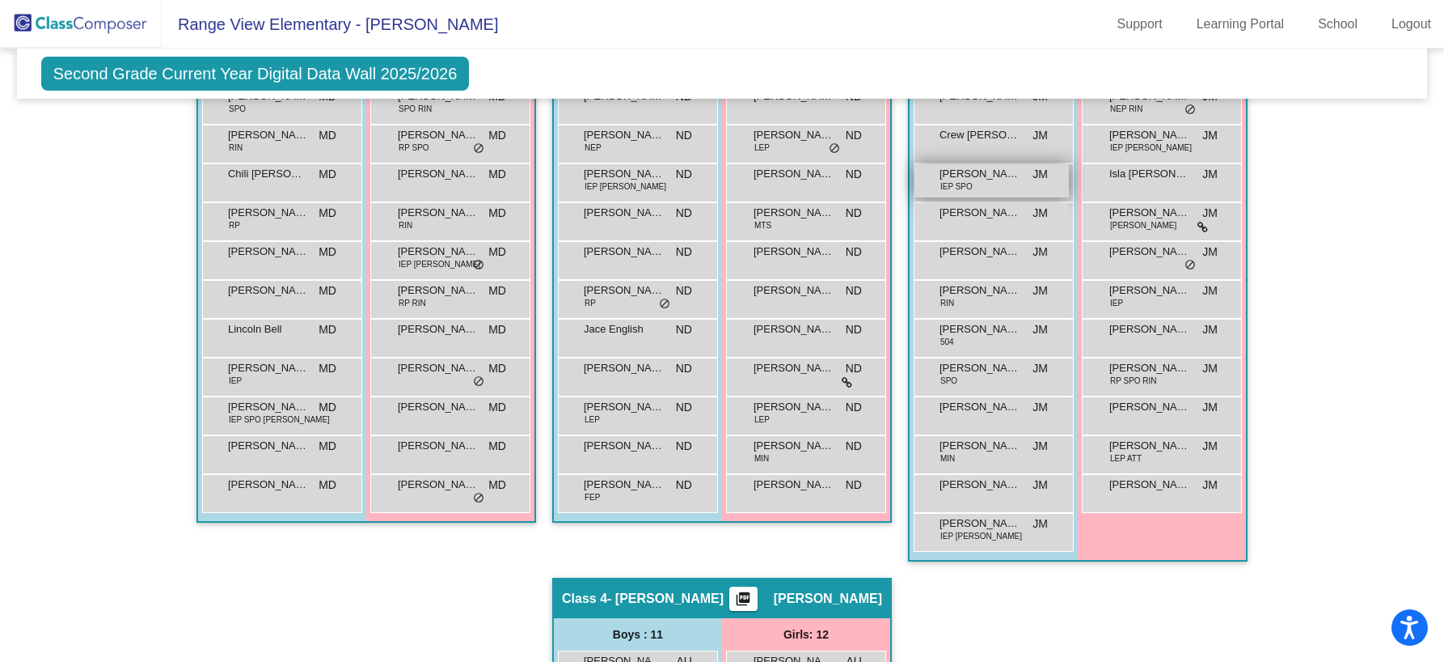
click at [976, 184] on div "[PERSON_NAME] IEP SPO JM lock do_not_disturb_alt" at bounding box center [992, 180] width 154 height 33
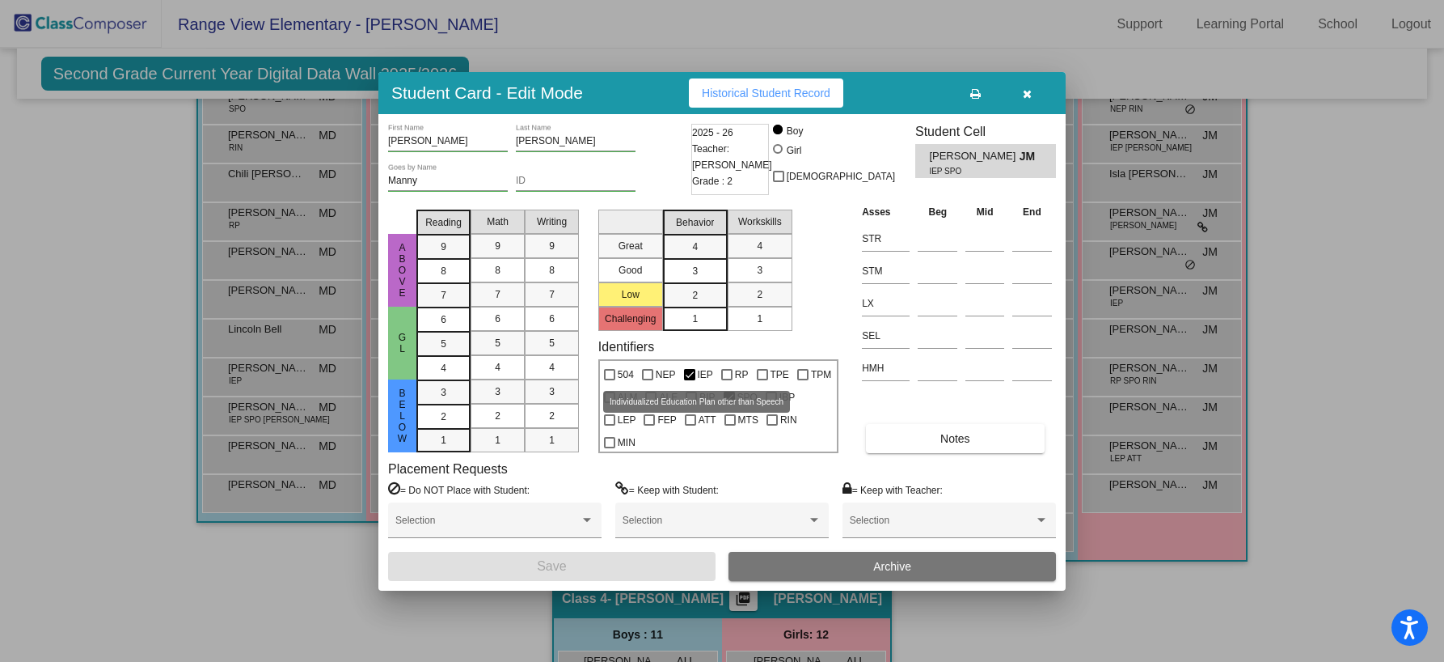
drag, startPoint x: 688, startPoint y: 372, endPoint x: 697, endPoint y: 380, distance: 12.0
click at [688, 372] on div at bounding box center [689, 374] width 11 height 11
click at [689, 380] on input "IEP" at bounding box center [689, 380] width 1 height 1
checkbox input "false"
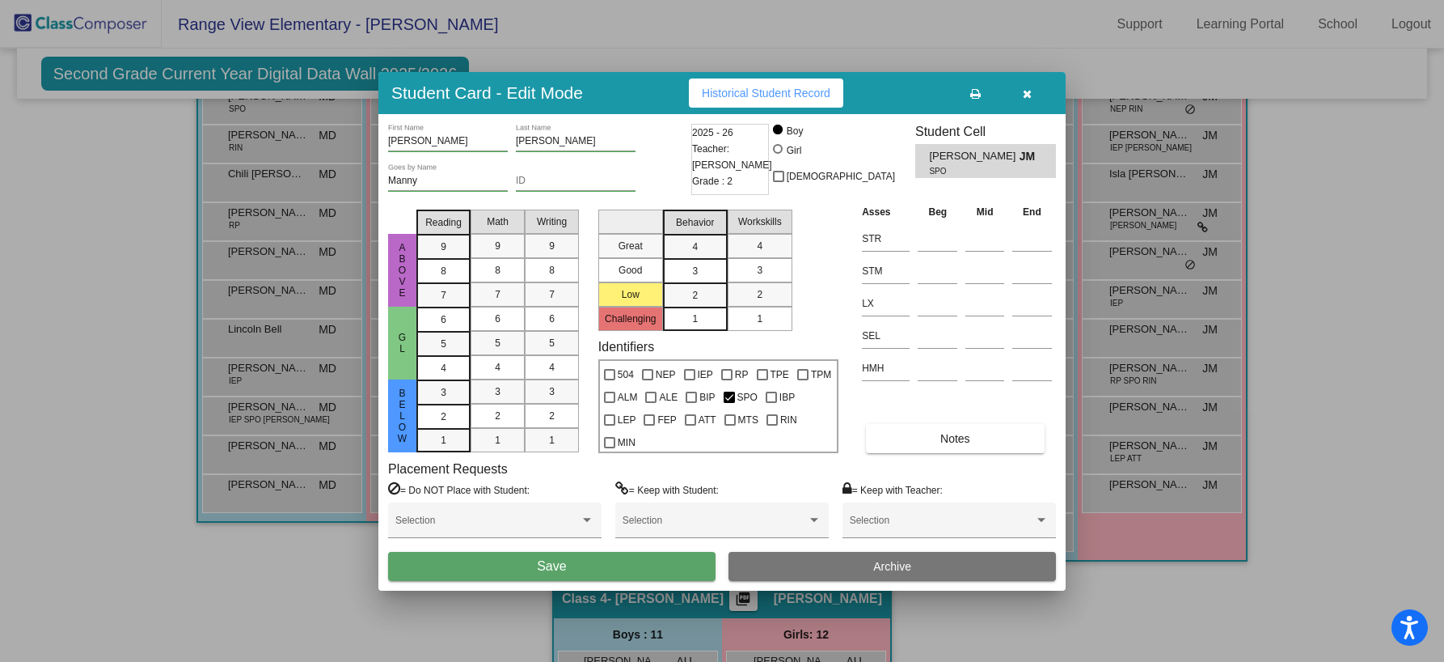
click at [576, 571] on button "Save" at bounding box center [552, 566] width 328 height 29
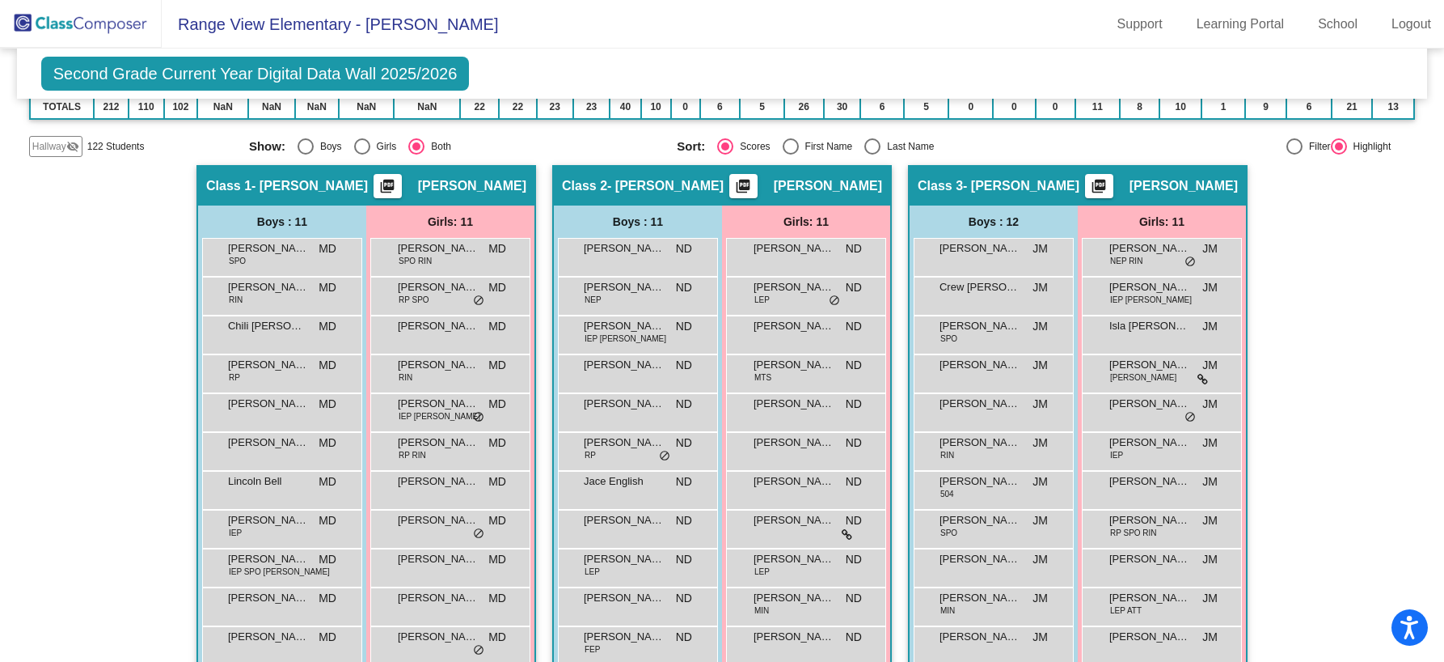
scroll to position [0, 0]
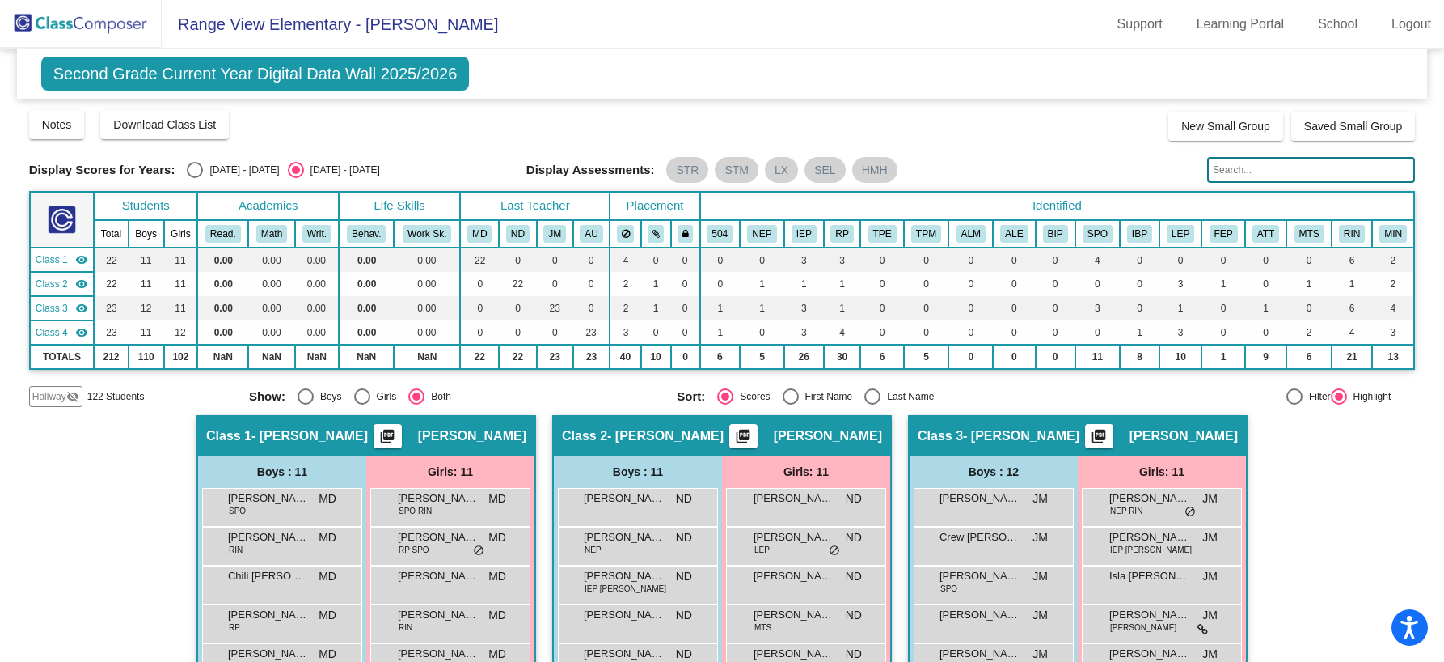
click at [108, 30] on img at bounding box center [81, 24] width 162 height 48
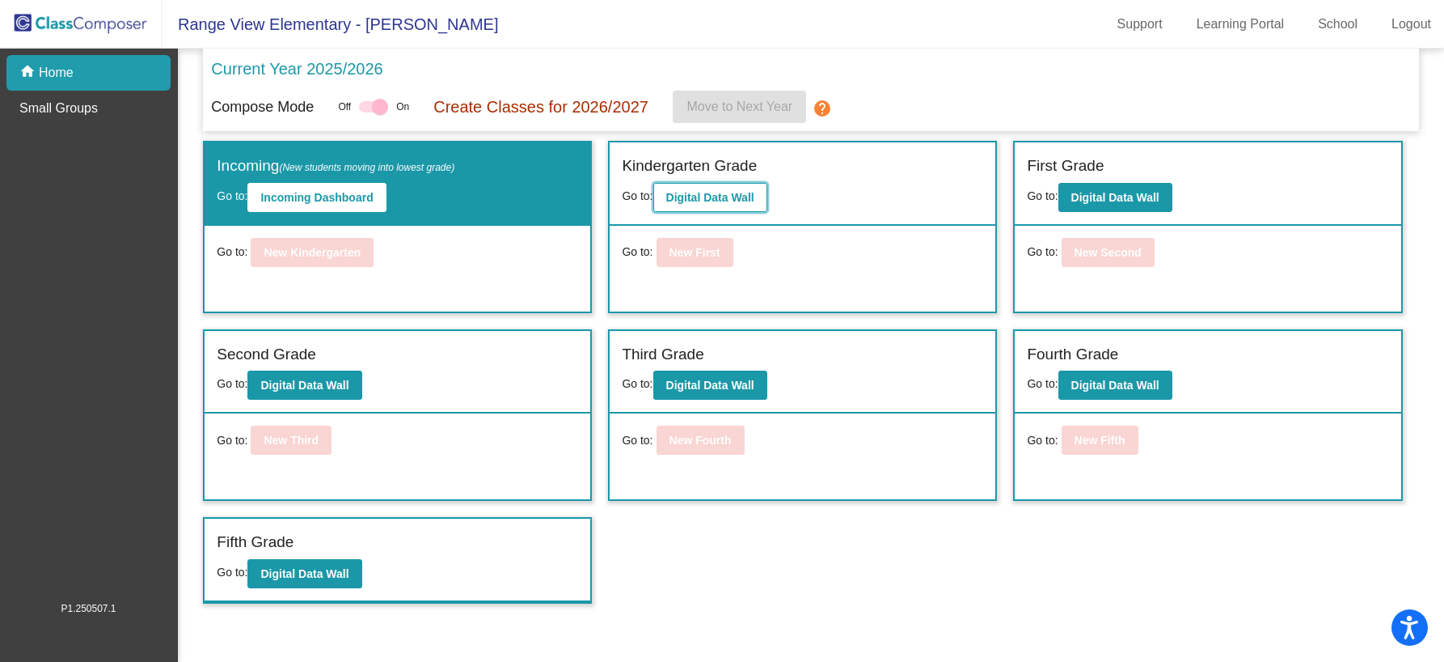
click at [733, 192] on b "Digital Data Wall" at bounding box center [710, 197] width 88 height 13
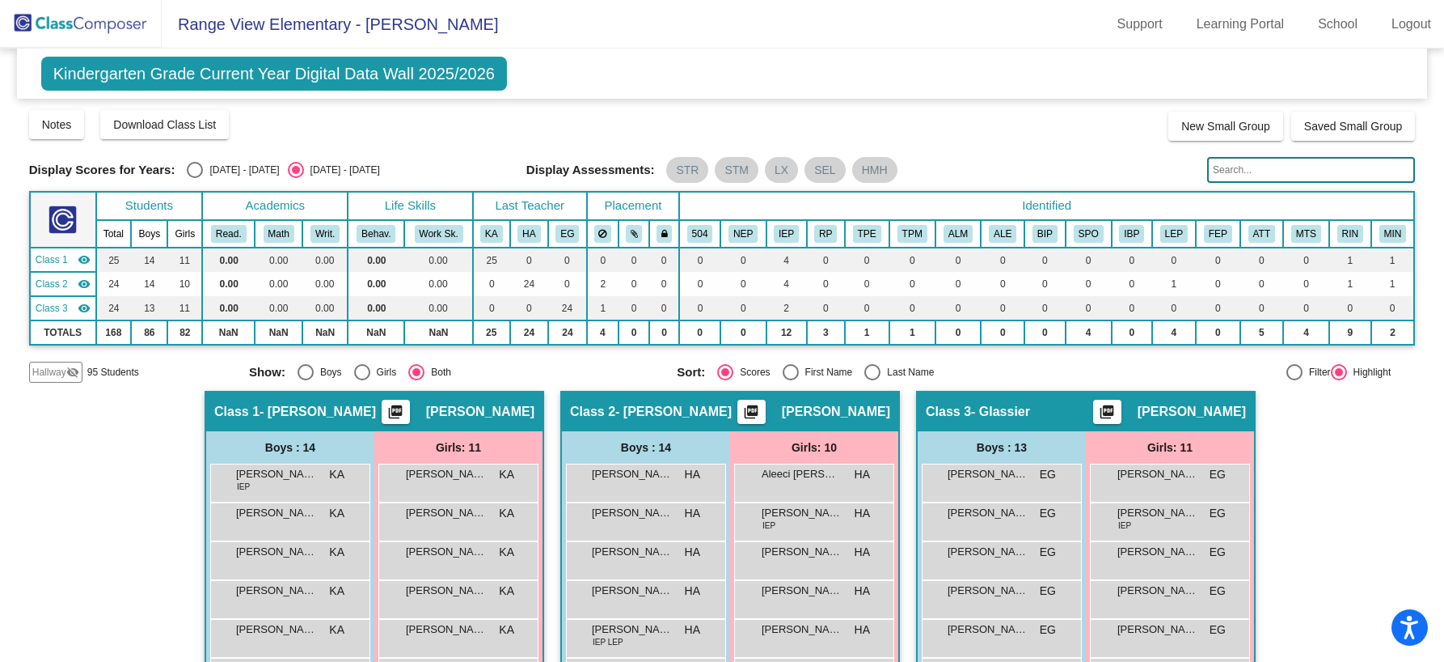
click at [142, 31] on img at bounding box center [81, 24] width 162 height 48
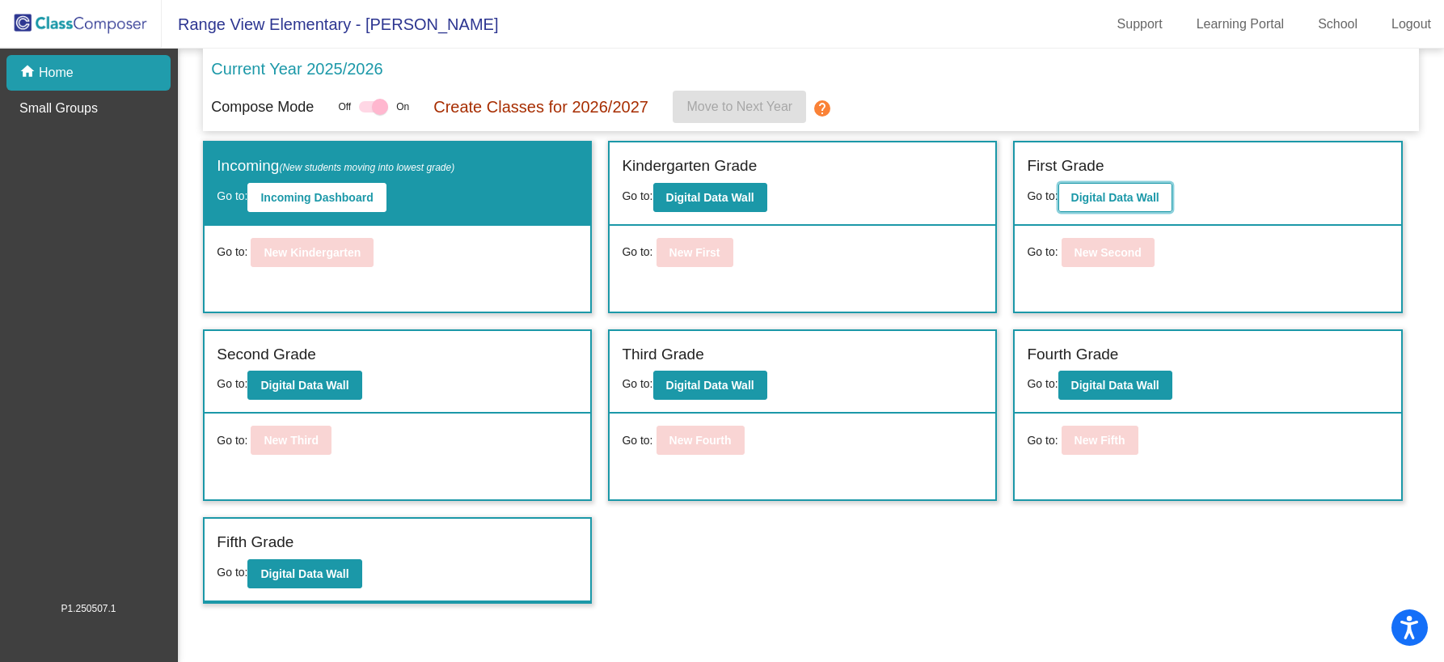
click at [1084, 199] on b "Digital Data Wall" at bounding box center [1116, 197] width 88 height 13
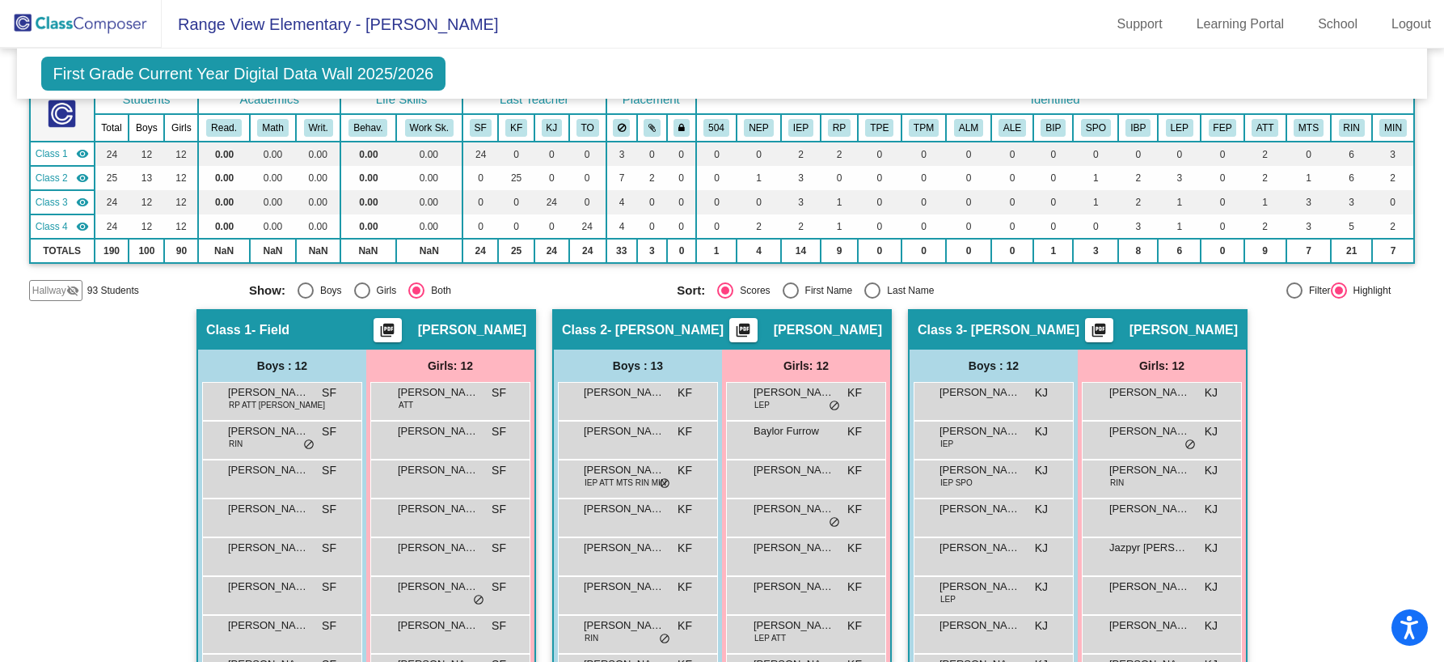
scroll to position [107, 0]
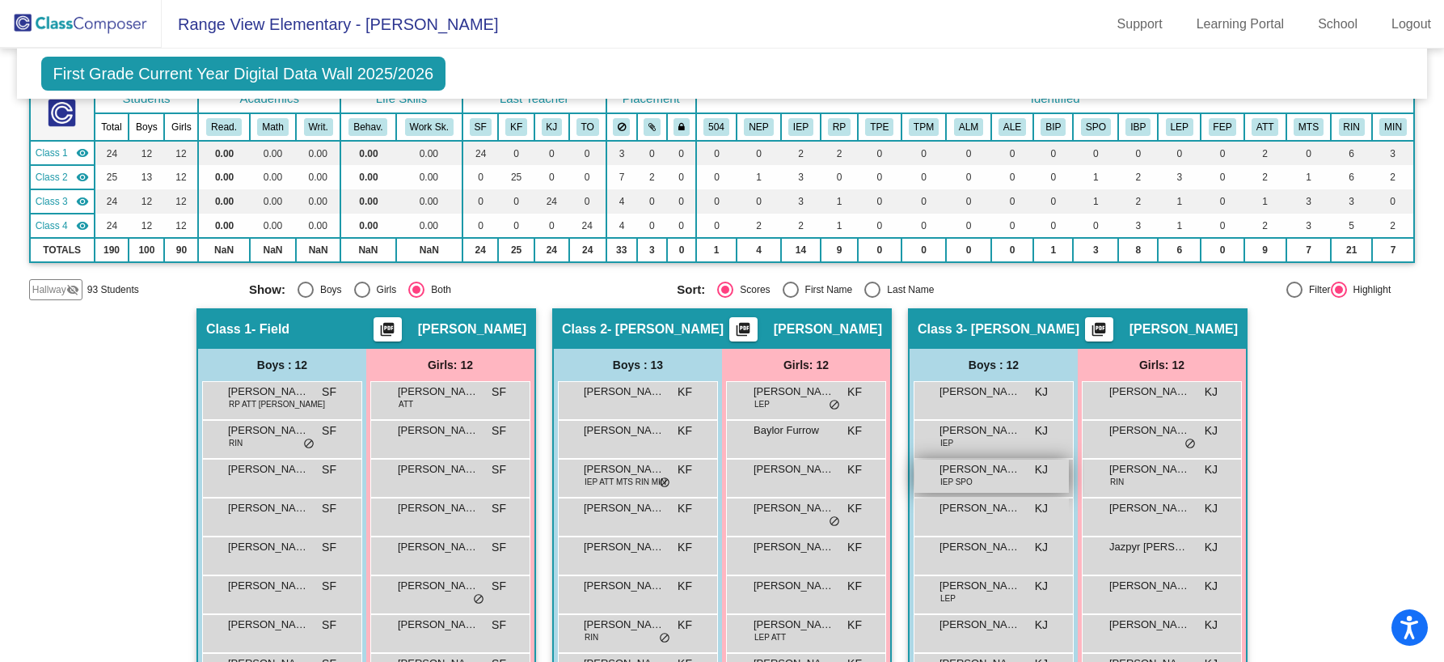
click at [975, 480] on div "[PERSON_NAME] IEP SPO KJ lock do_not_disturb_alt" at bounding box center [992, 475] width 154 height 33
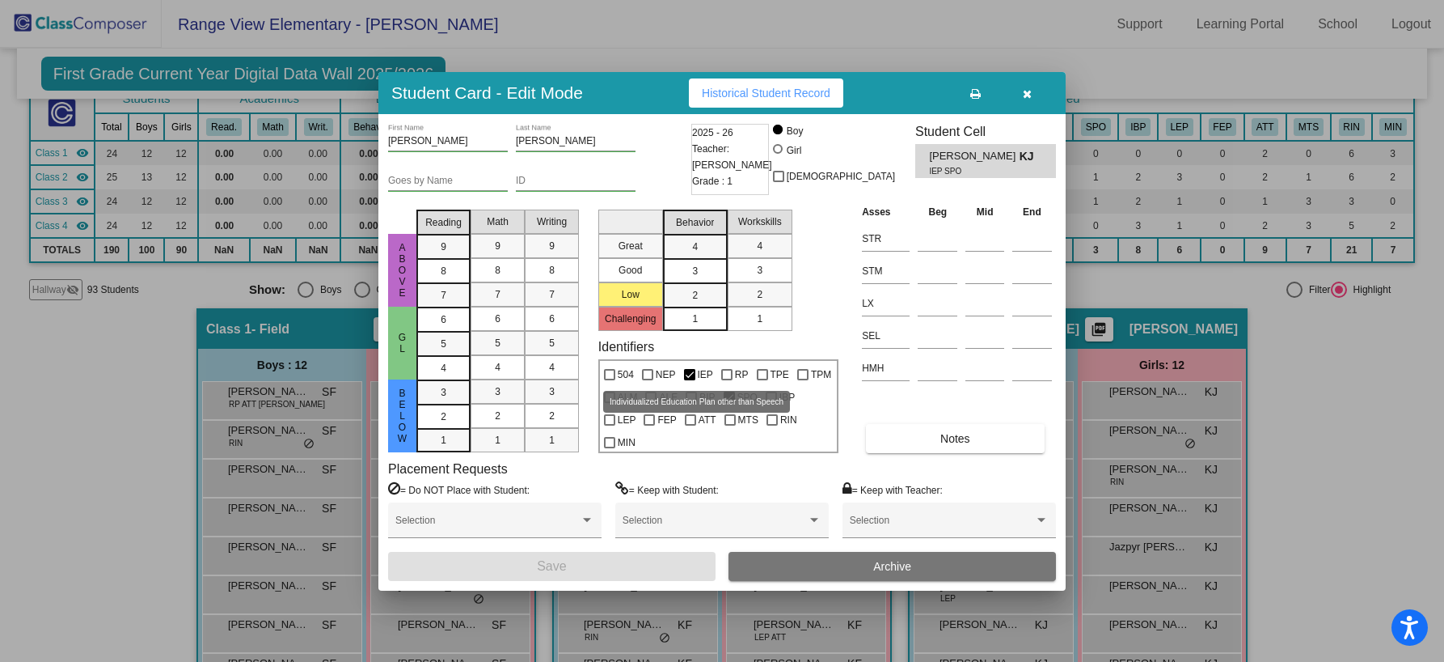
click at [695, 378] on label "IEP" at bounding box center [698, 374] width 29 height 19
click at [690, 380] on input "IEP" at bounding box center [689, 380] width 1 height 1
checkbox input "false"
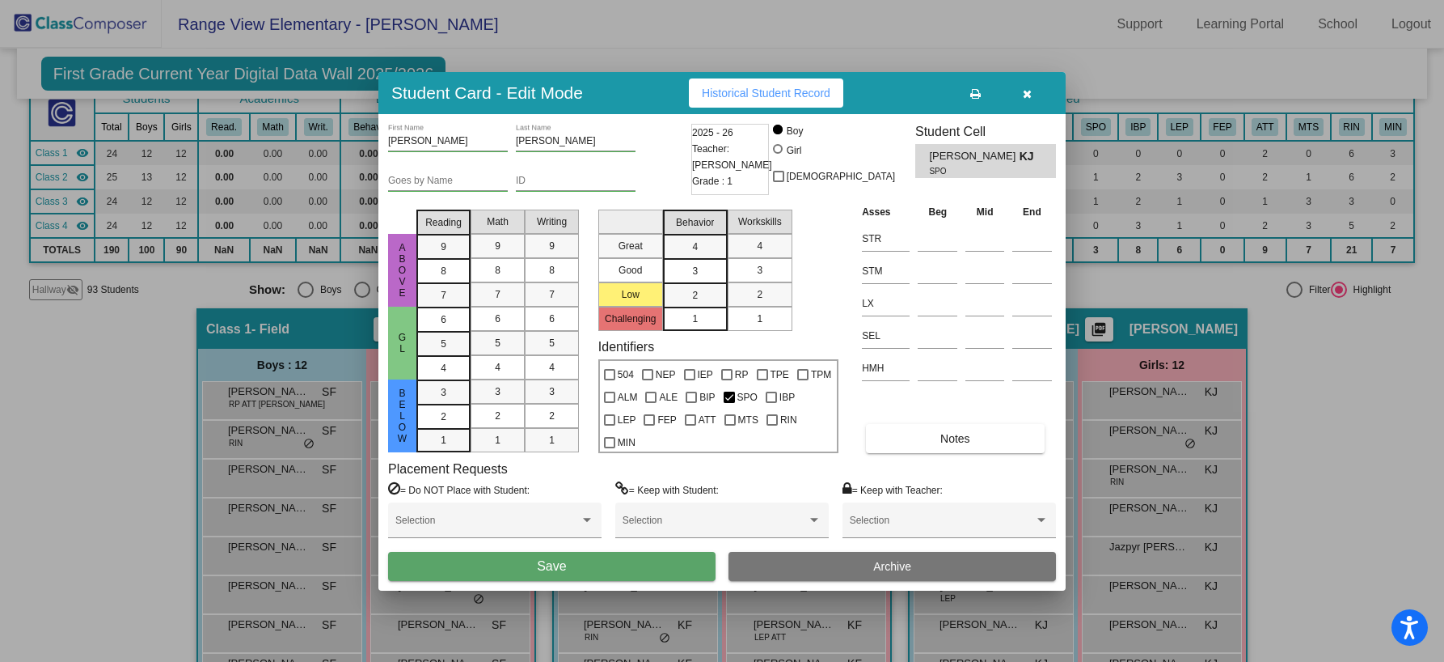
click at [685, 559] on button "Save" at bounding box center [552, 566] width 328 height 29
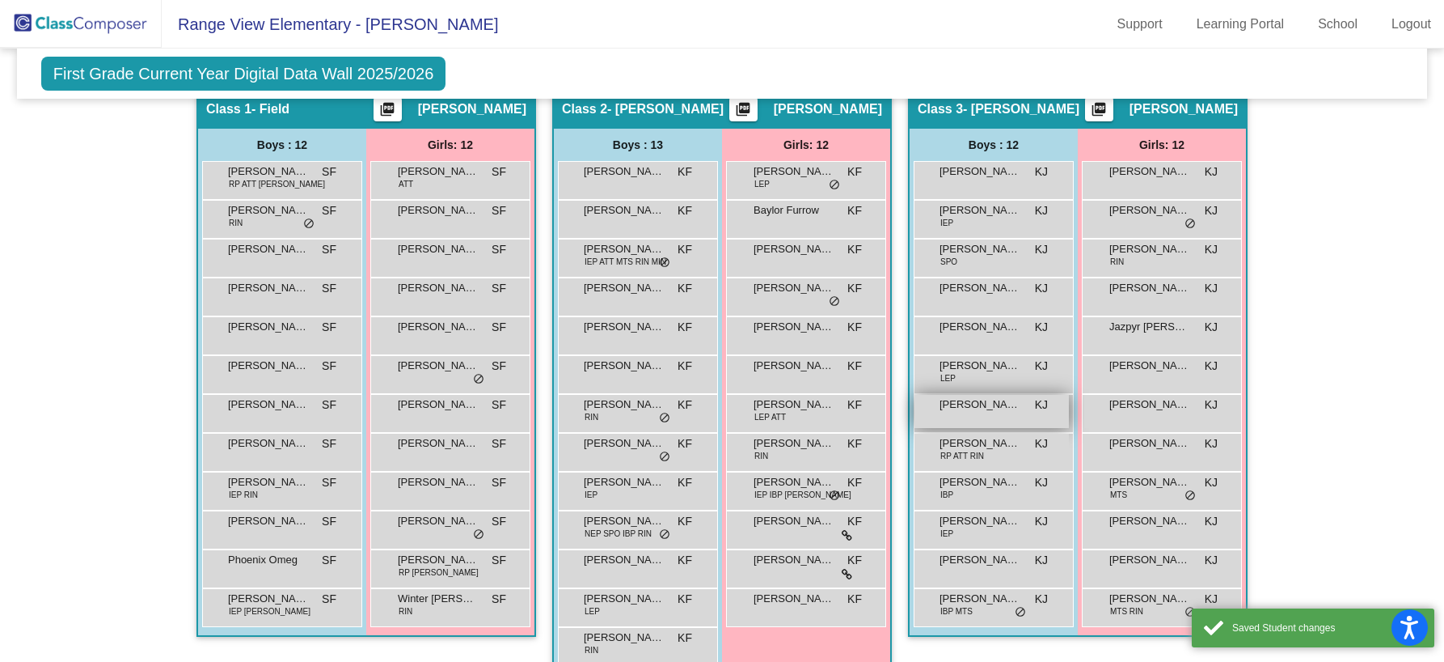
scroll to position [334, 0]
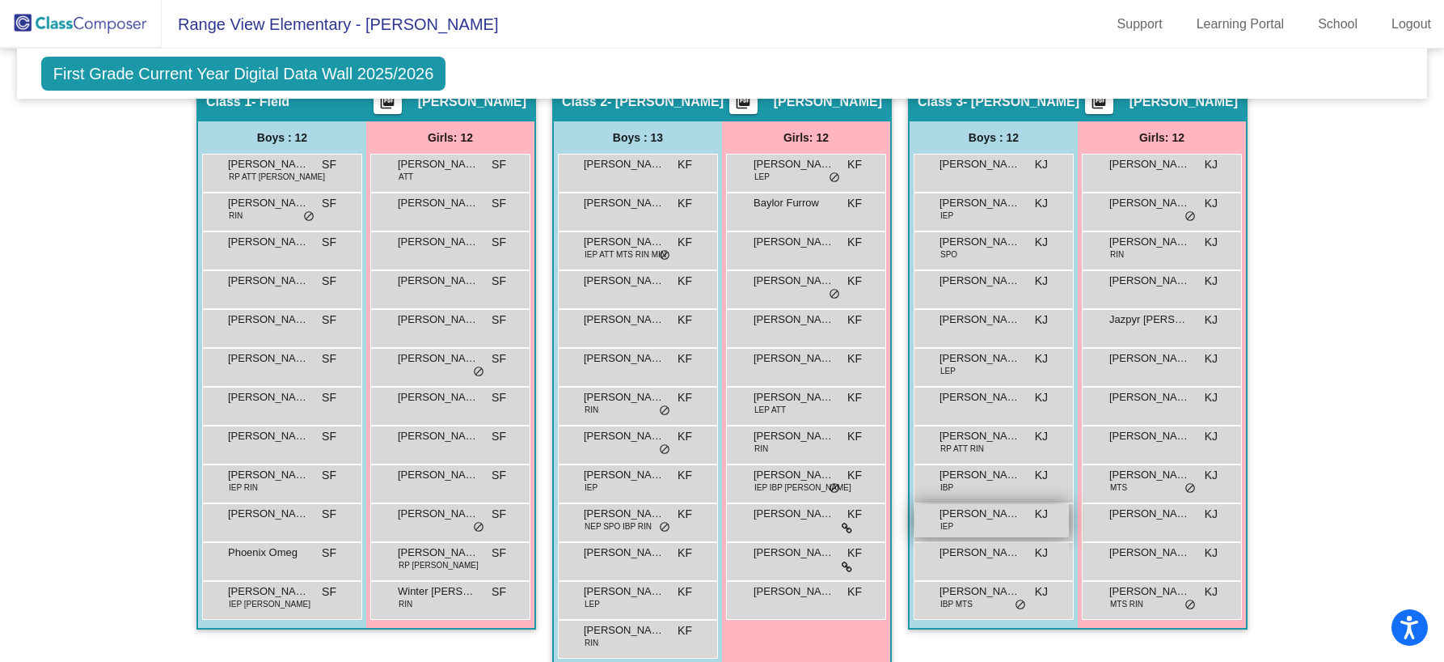
click at [946, 525] on span "IEP" at bounding box center [946, 526] width 13 height 12
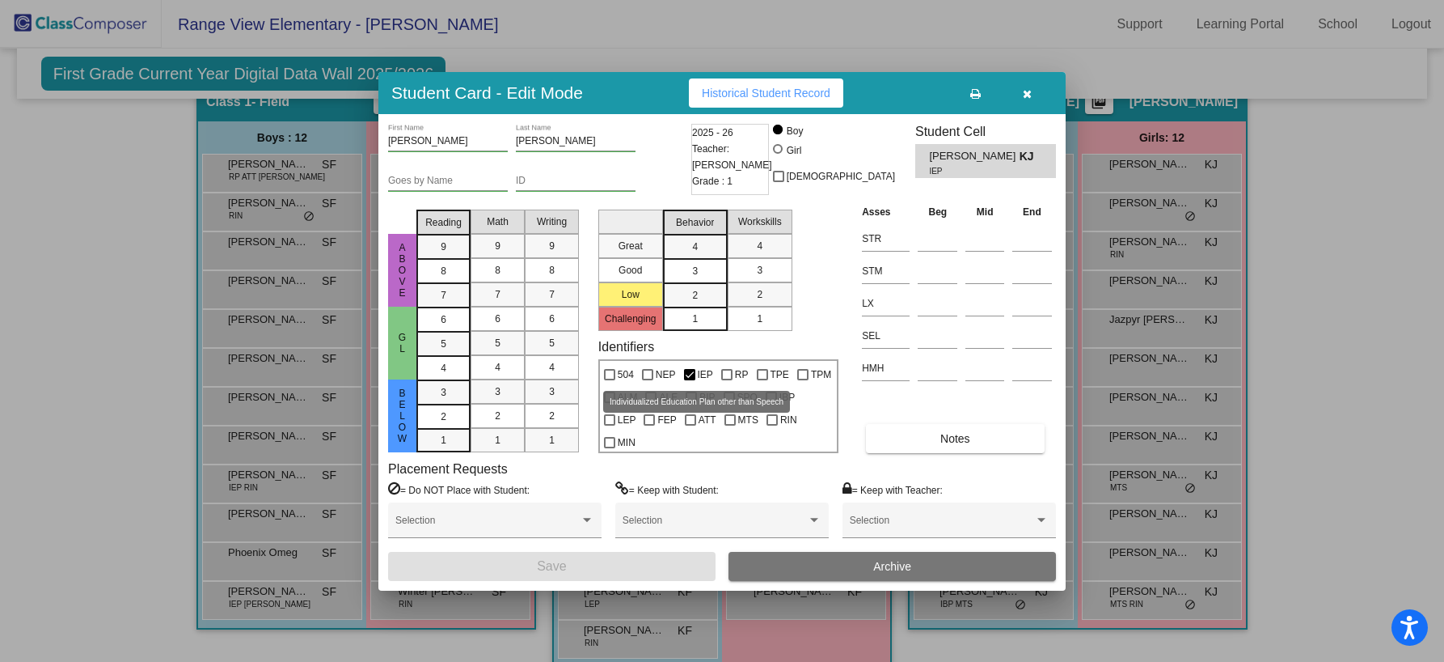
click at [689, 374] on div at bounding box center [689, 374] width 11 height 11
click at [689, 380] on input "IEP" at bounding box center [689, 380] width 1 height 1
checkbox input "false"
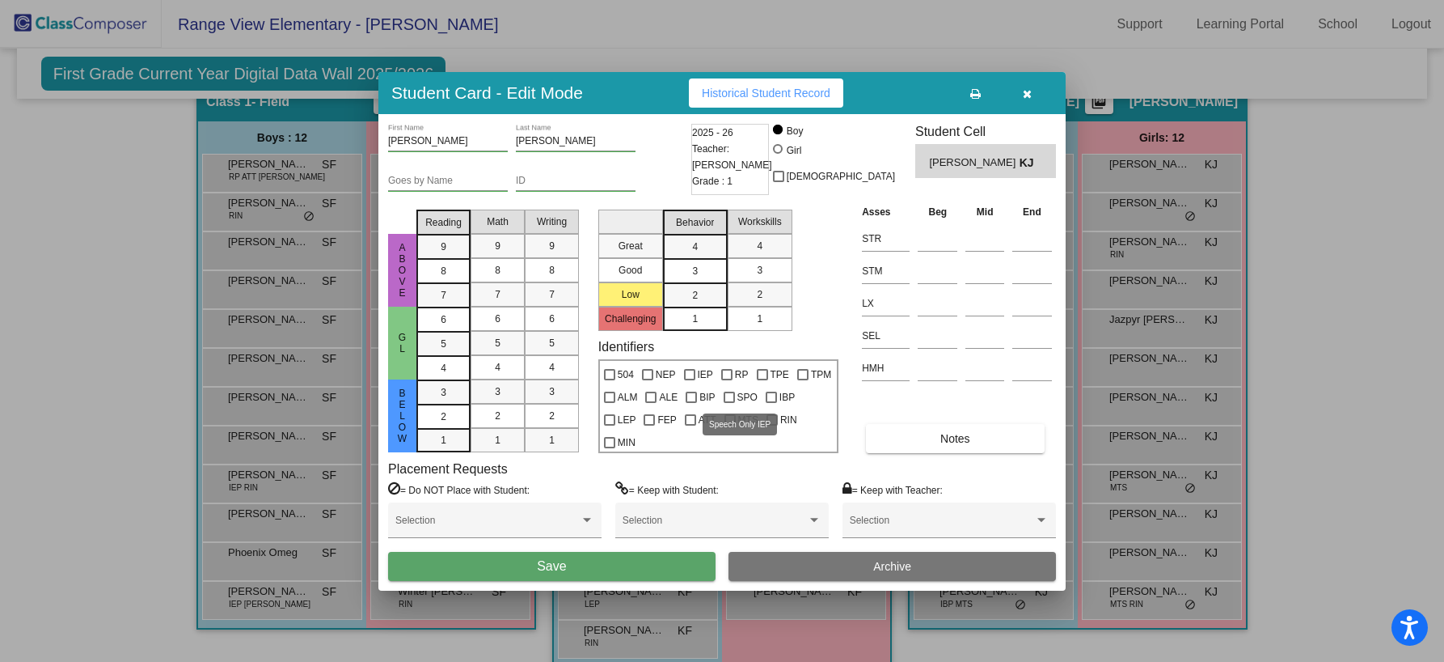
drag, startPoint x: 733, startPoint y: 397, endPoint x: 729, endPoint y: 411, distance: 14.1
click at [732, 397] on div at bounding box center [729, 396] width 11 height 11
click at [729, 403] on input "SPO" at bounding box center [729, 403] width 1 height 1
checkbox input "true"
click at [666, 559] on button "Save" at bounding box center [552, 566] width 328 height 29
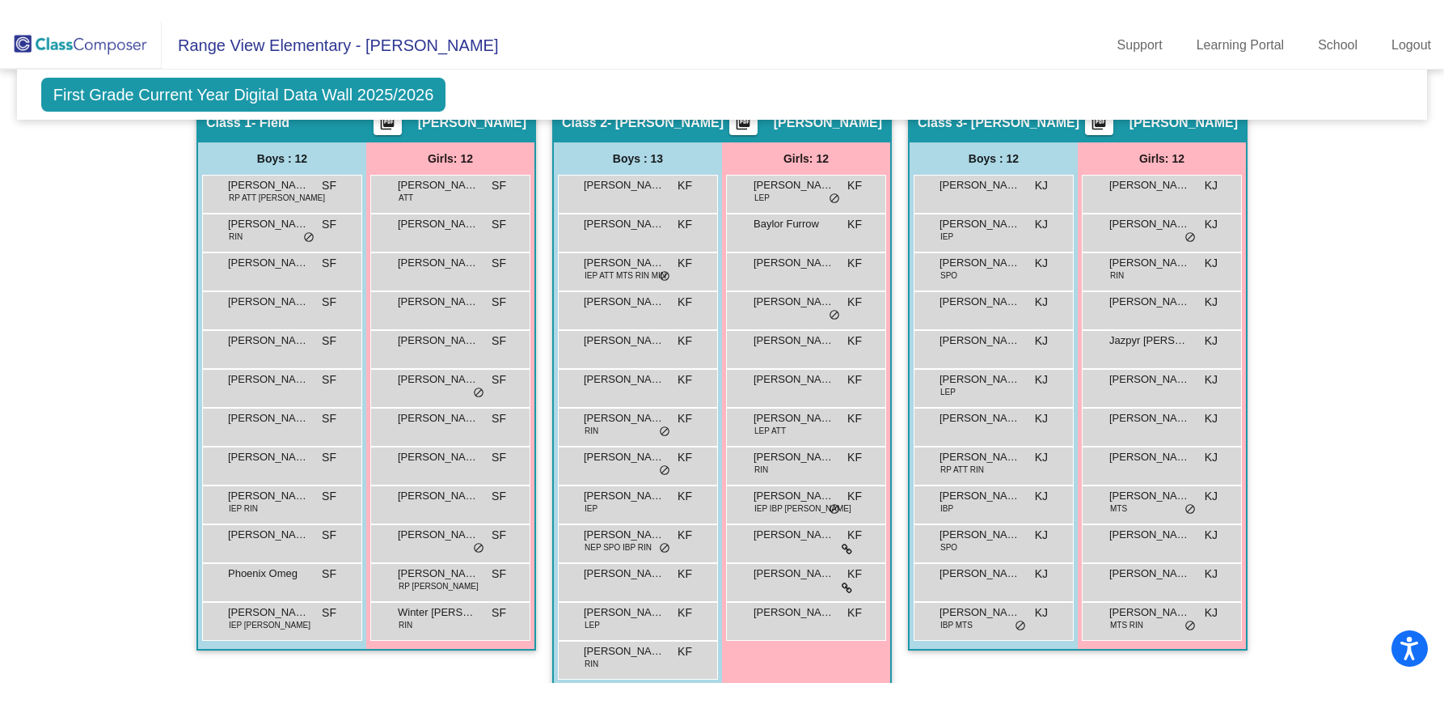
scroll to position [0, 0]
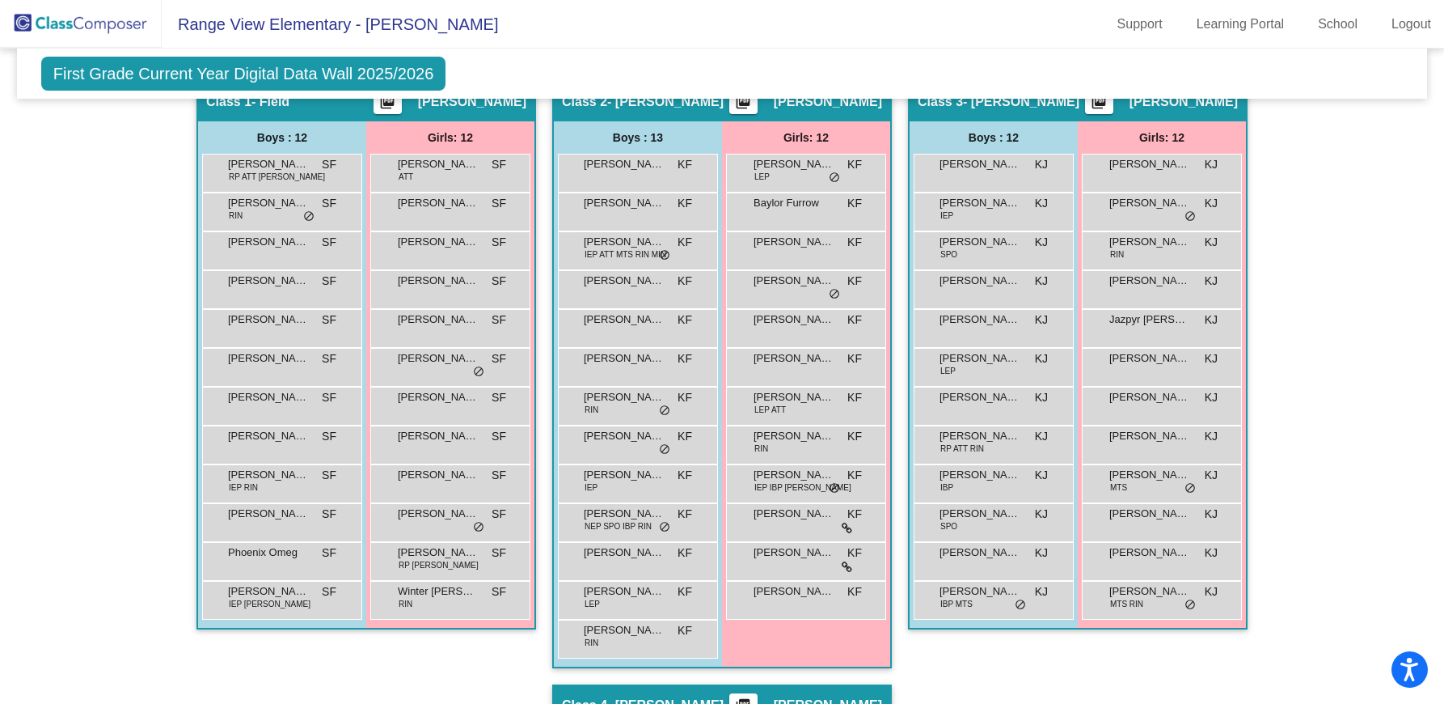
click at [115, 34] on img at bounding box center [81, 24] width 162 height 48
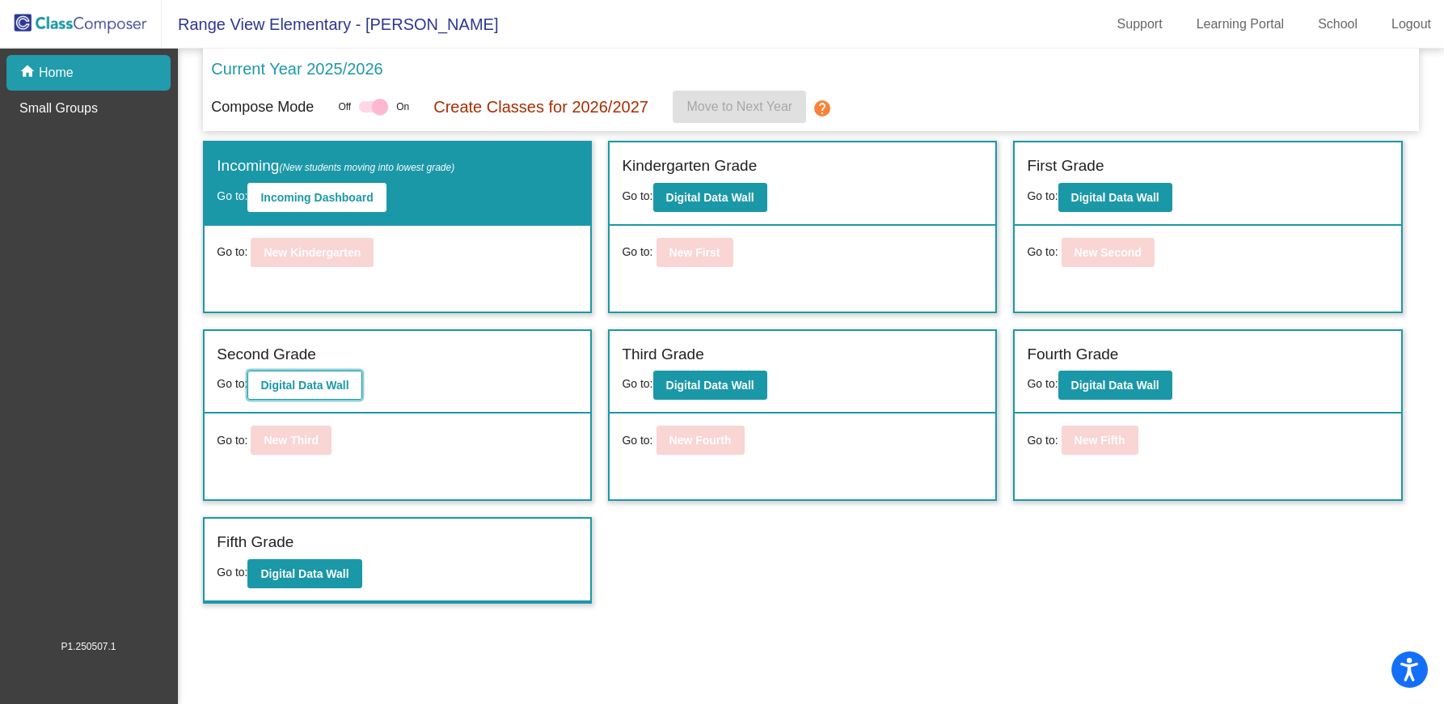
click at [268, 399] on button "Digital Data Wall" at bounding box center [304, 384] width 114 height 29
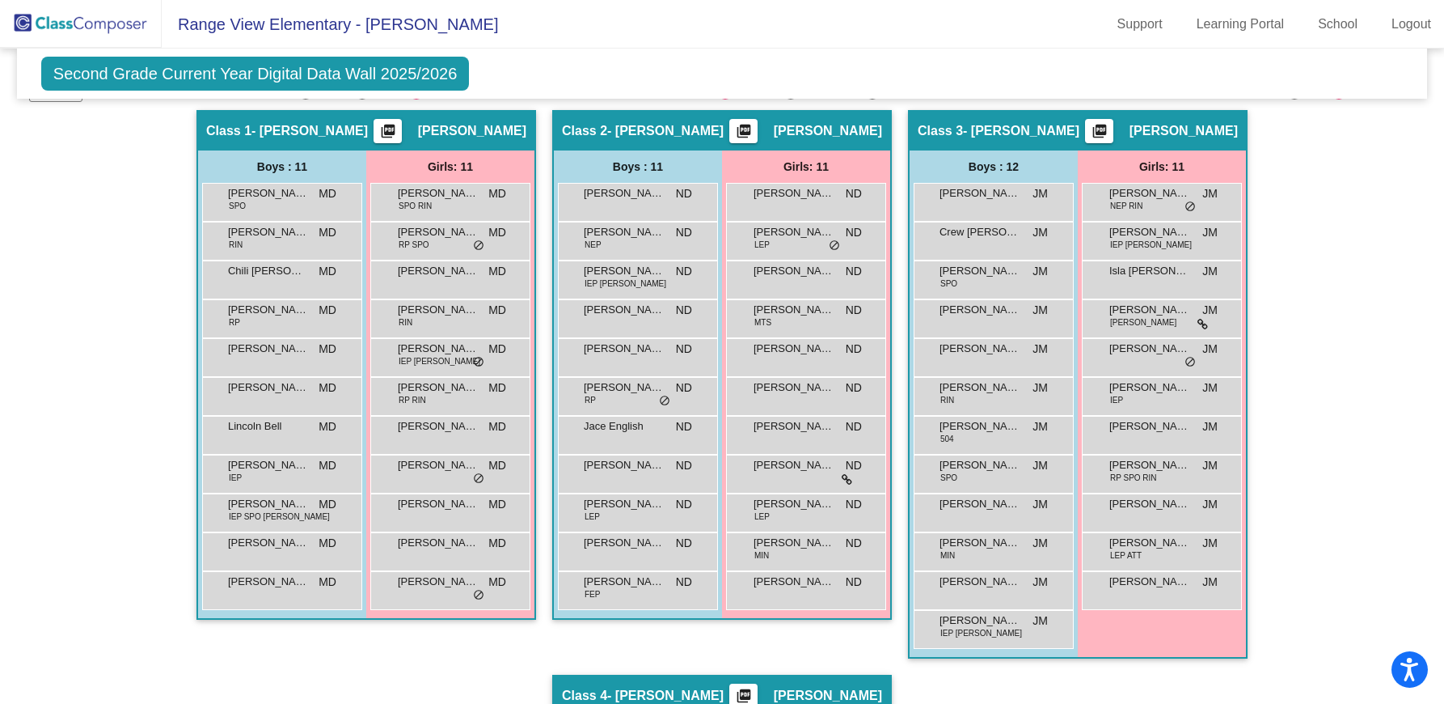
scroll to position [303, 0]
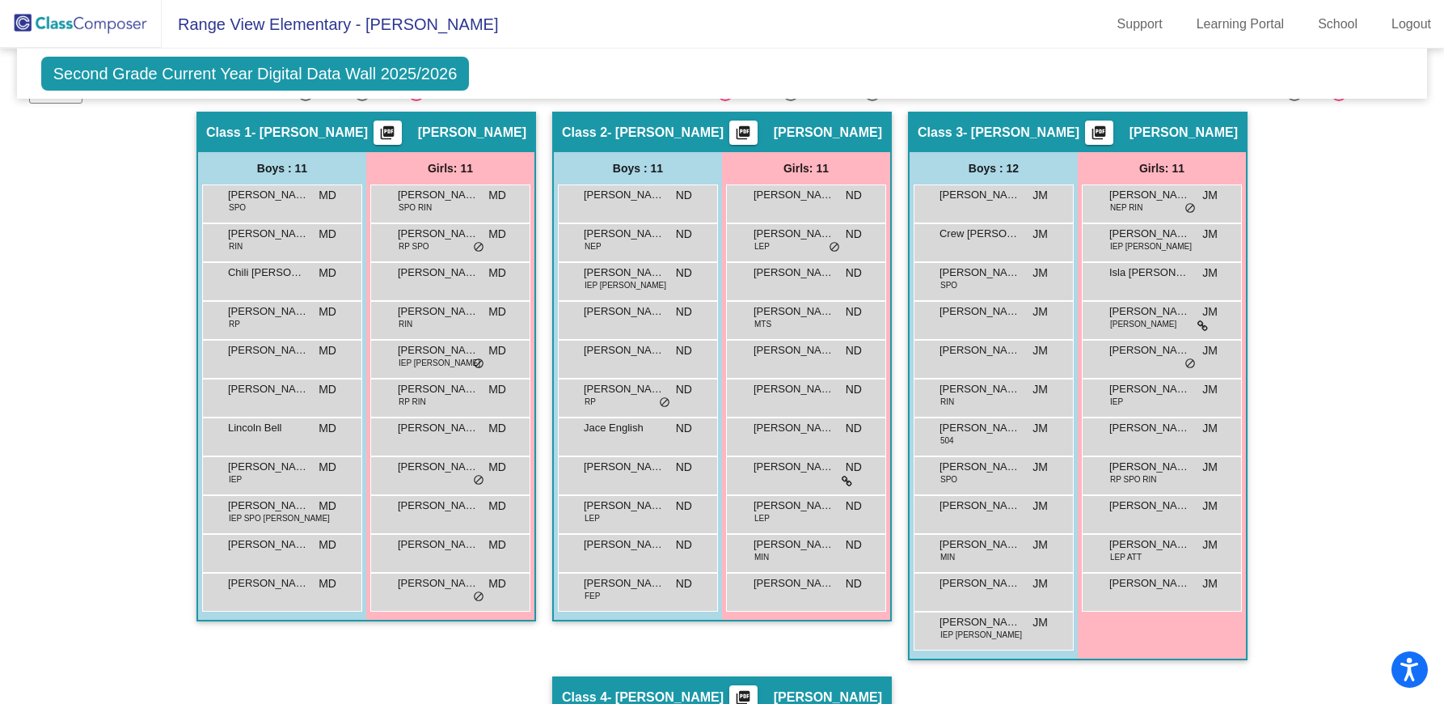
click at [133, 22] on img at bounding box center [81, 24] width 162 height 48
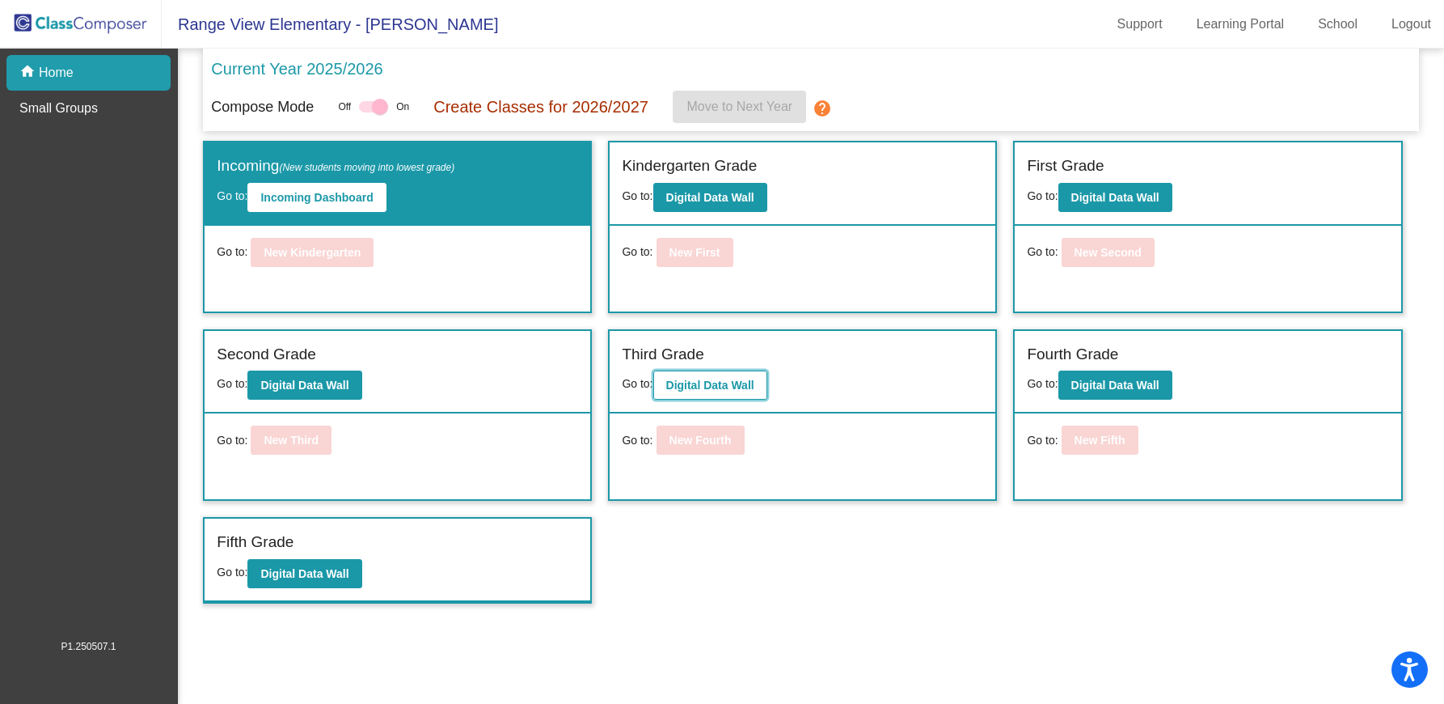
click at [742, 386] on b "Digital Data Wall" at bounding box center [710, 384] width 88 height 13
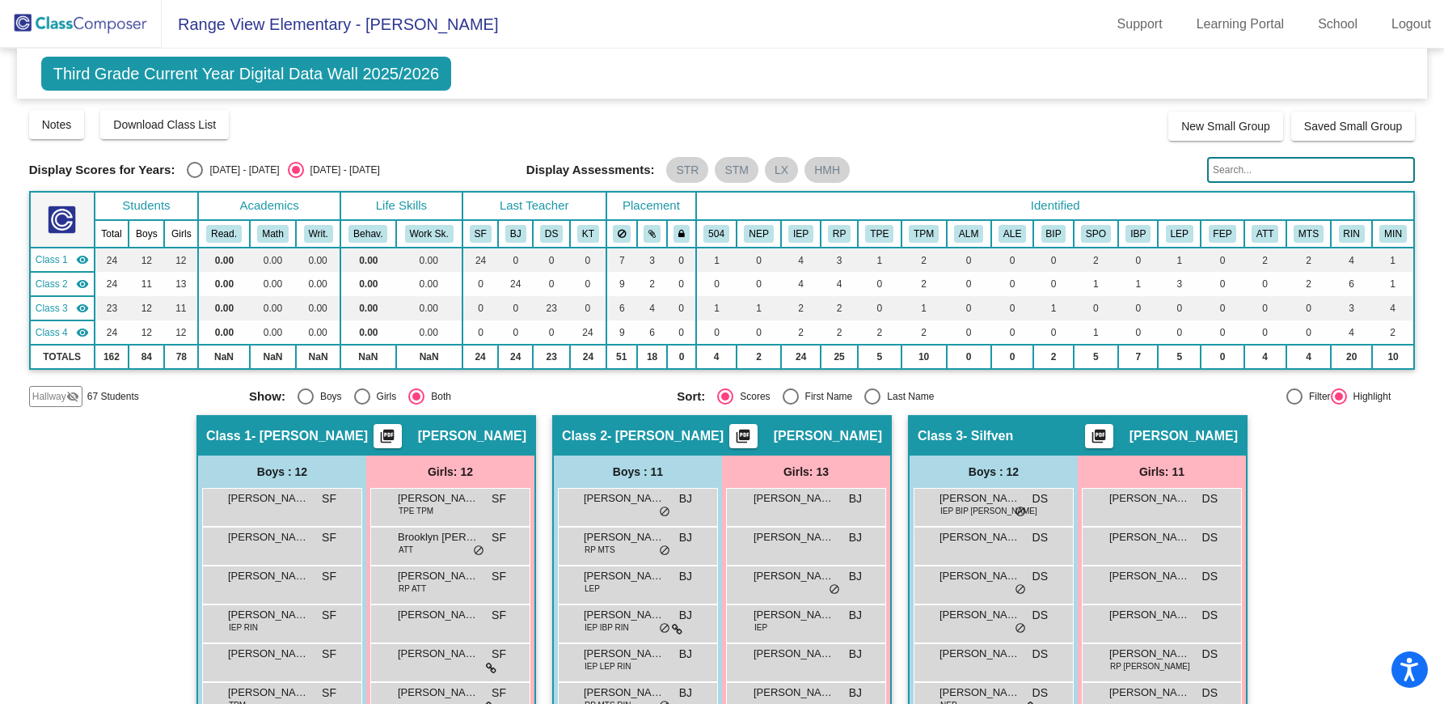
click at [138, 35] on img at bounding box center [81, 24] width 162 height 48
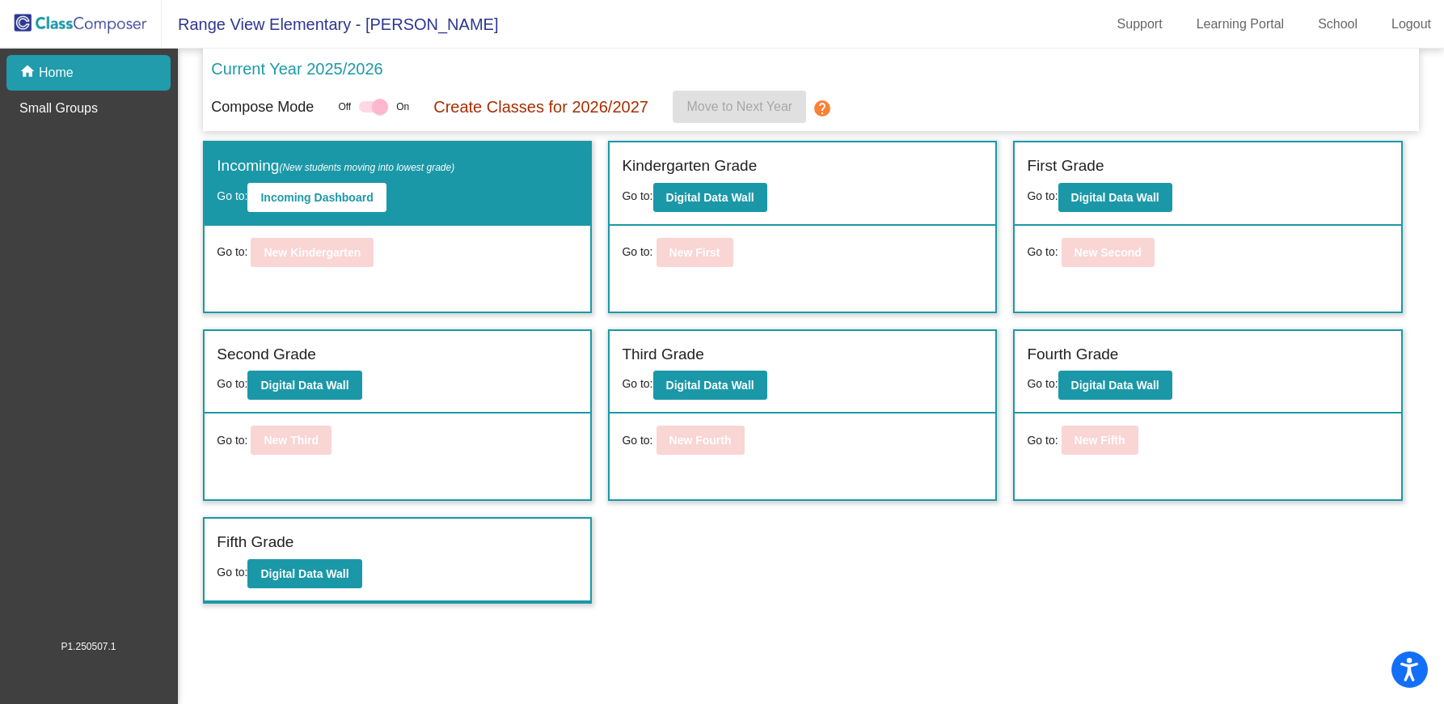
click at [1102, 361] on label "Fourth Grade" at bounding box center [1072, 354] width 91 height 23
click at [1103, 376] on button "Digital Data Wall" at bounding box center [1116, 384] width 114 height 29
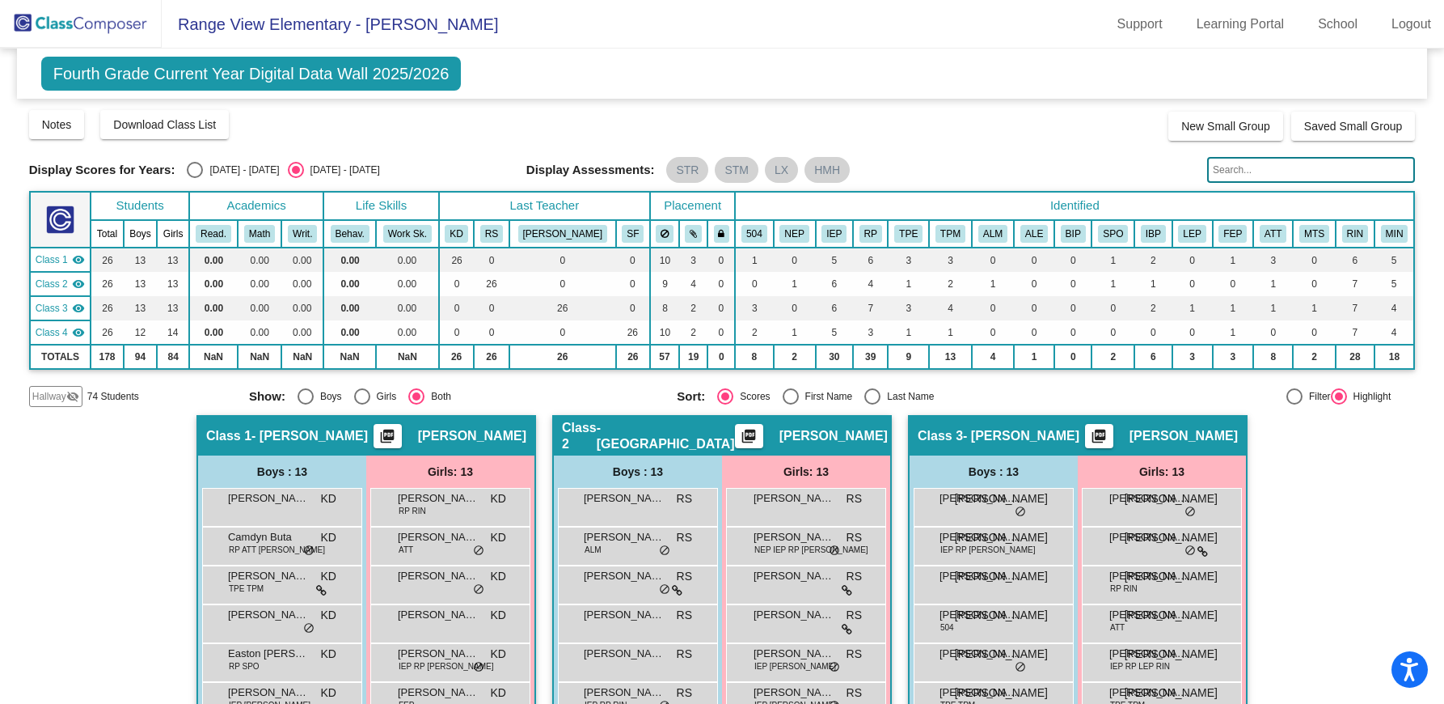
click at [101, 27] on img at bounding box center [81, 24] width 162 height 48
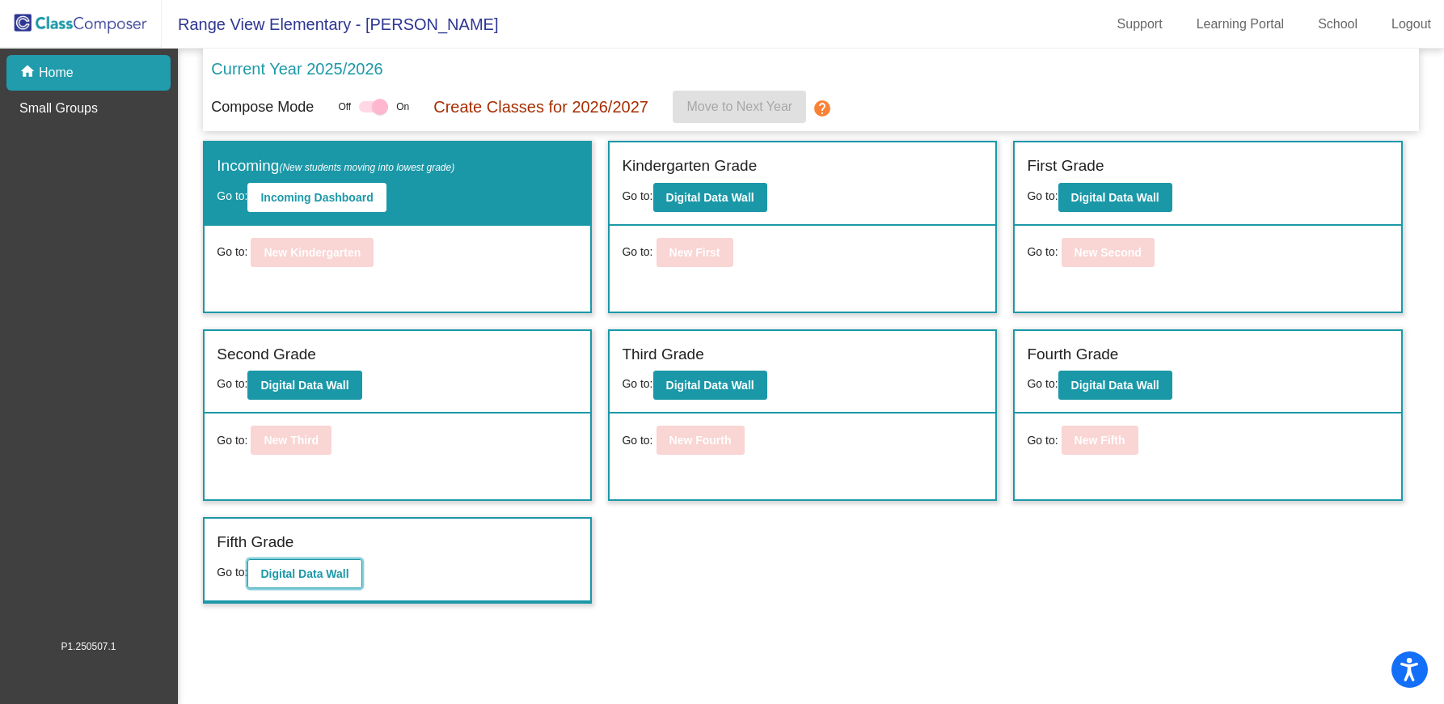
click at [298, 575] on b "Digital Data Wall" at bounding box center [304, 573] width 88 height 13
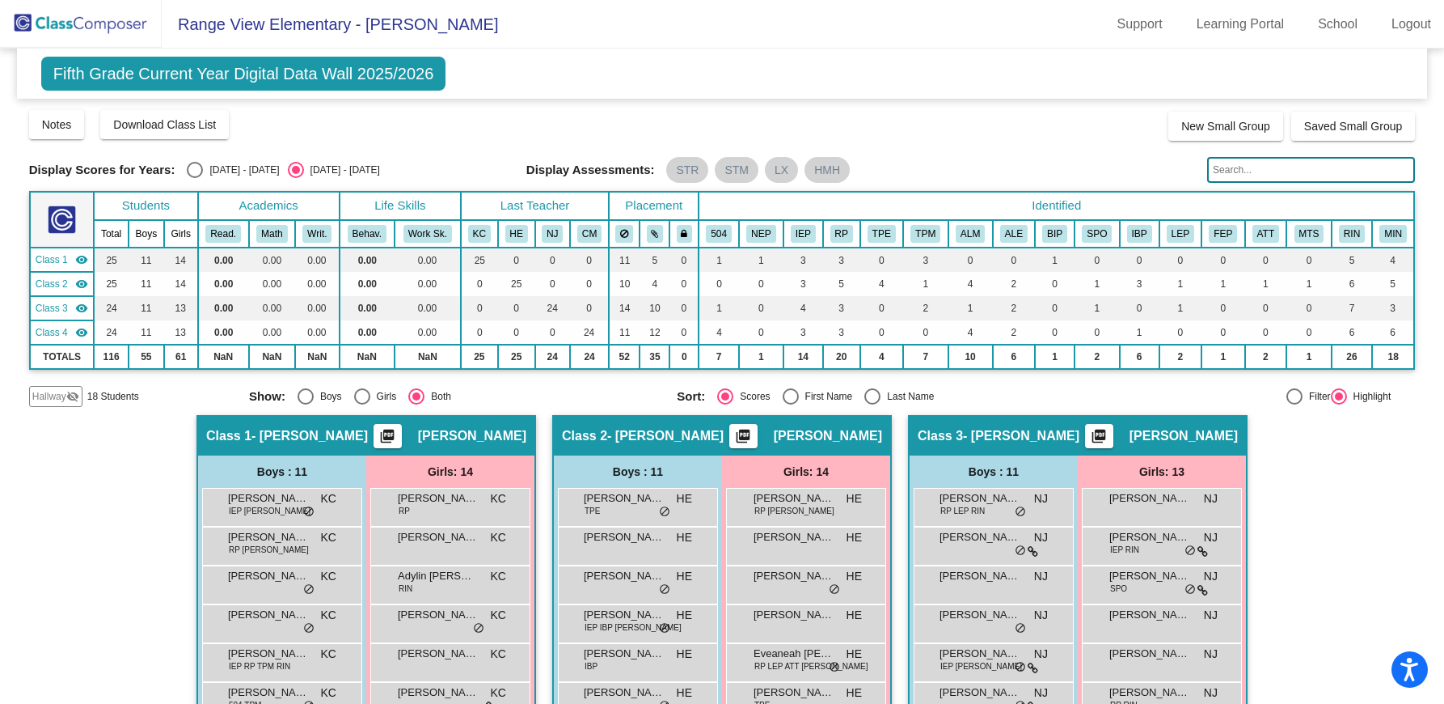
click at [120, 14] on img at bounding box center [81, 24] width 162 height 48
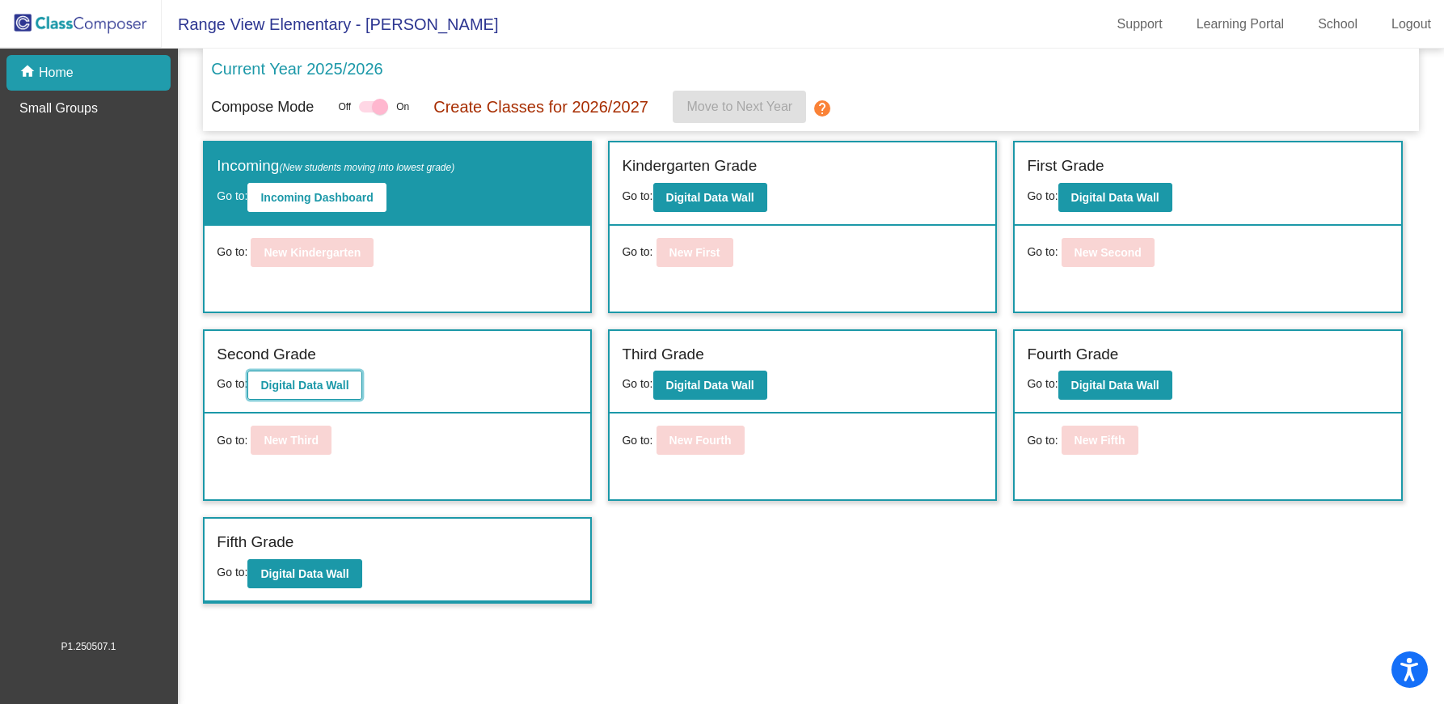
click at [309, 394] on button "Digital Data Wall" at bounding box center [304, 384] width 114 height 29
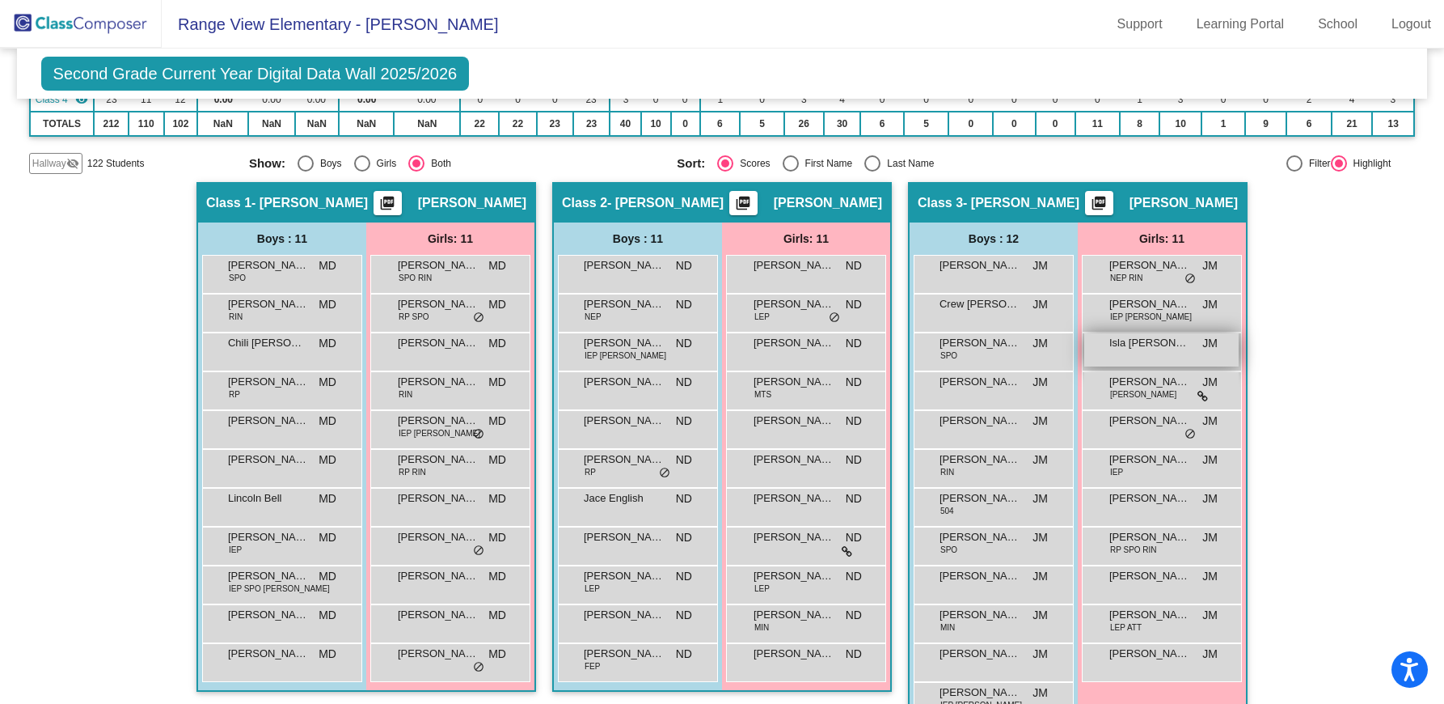
scroll to position [230, 0]
